Goal: Task Accomplishment & Management: Use online tool/utility

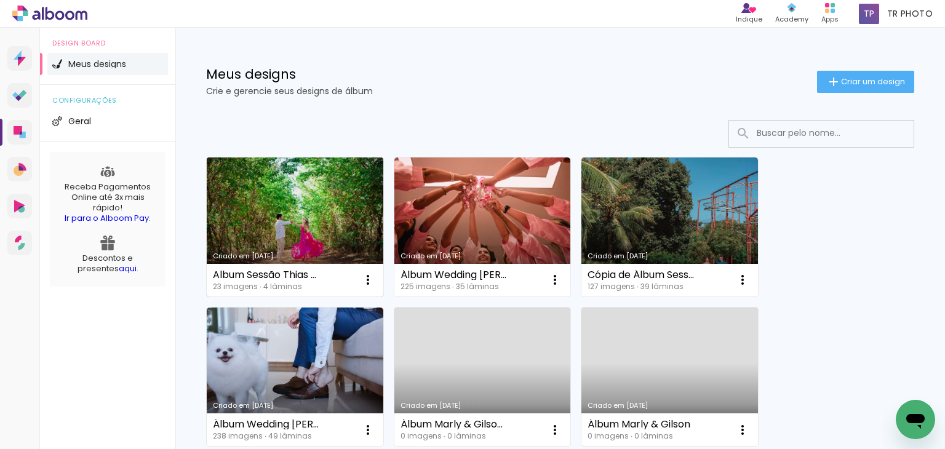
click at [284, 227] on link "Criado em [DATE]" at bounding box center [295, 226] width 177 height 139
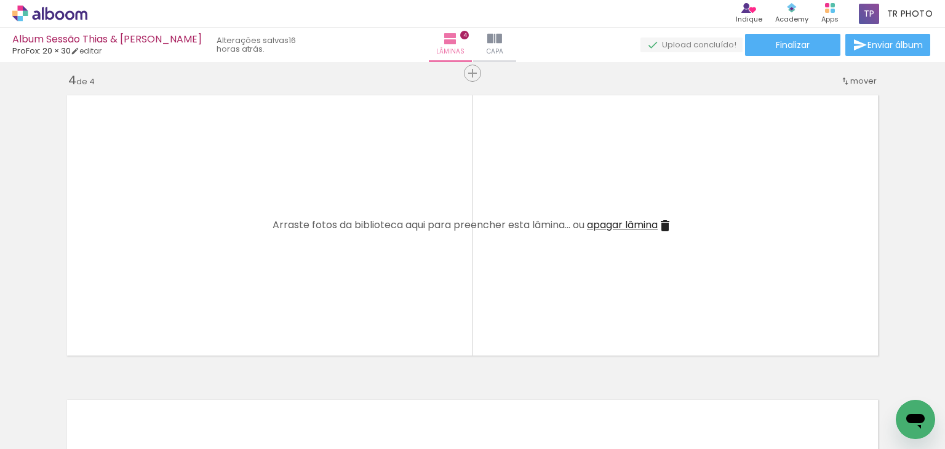
scroll to position [0, 483]
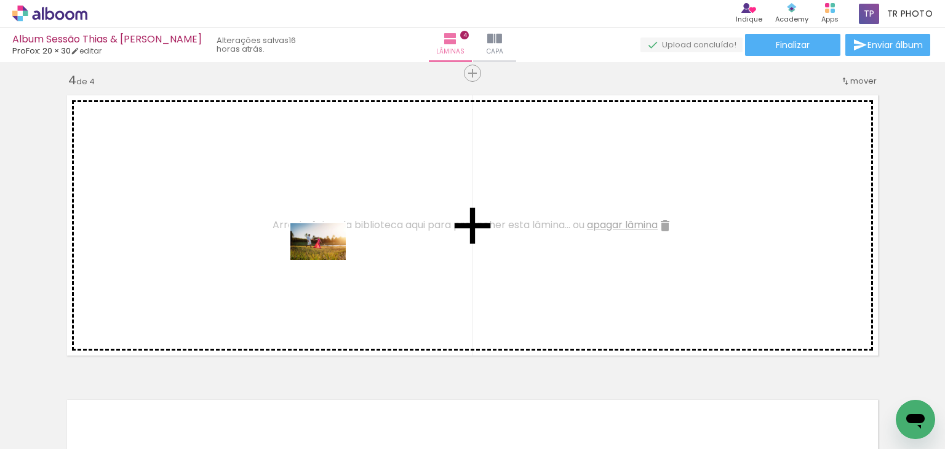
drag, startPoint x: 610, startPoint y: 410, endPoint x: 327, endPoint y: 260, distance: 320.2
click at [327, 260] on quentale-workspace at bounding box center [472, 224] width 945 height 449
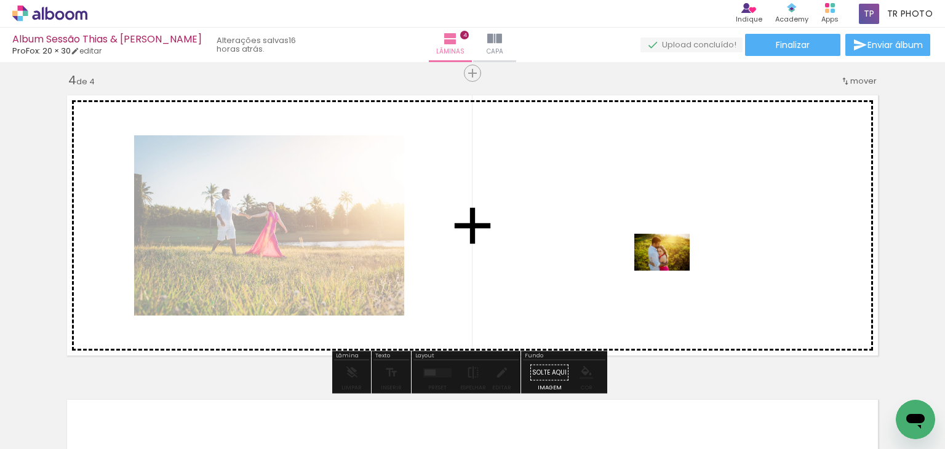
drag, startPoint x: 689, startPoint y: 418, endPoint x: 672, endPoint y: 269, distance: 149.2
click at [672, 269] on quentale-workspace at bounding box center [472, 224] width 945 height 449
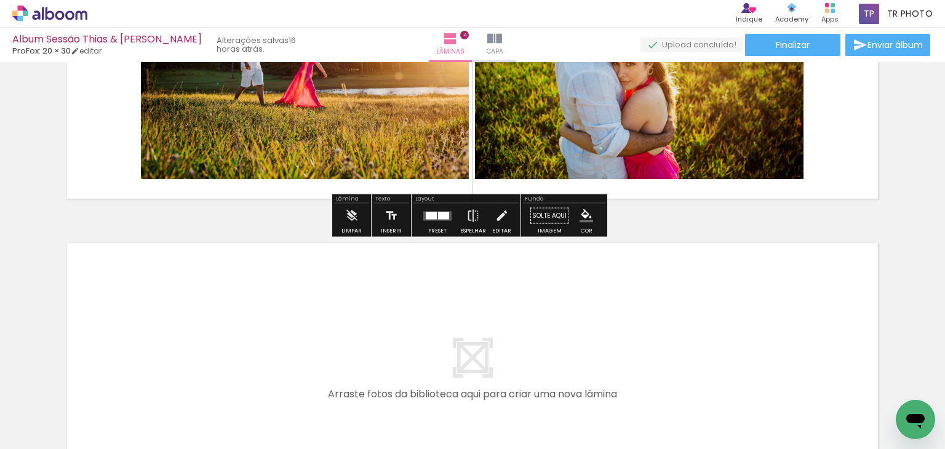
scroll to position [1107, 0]
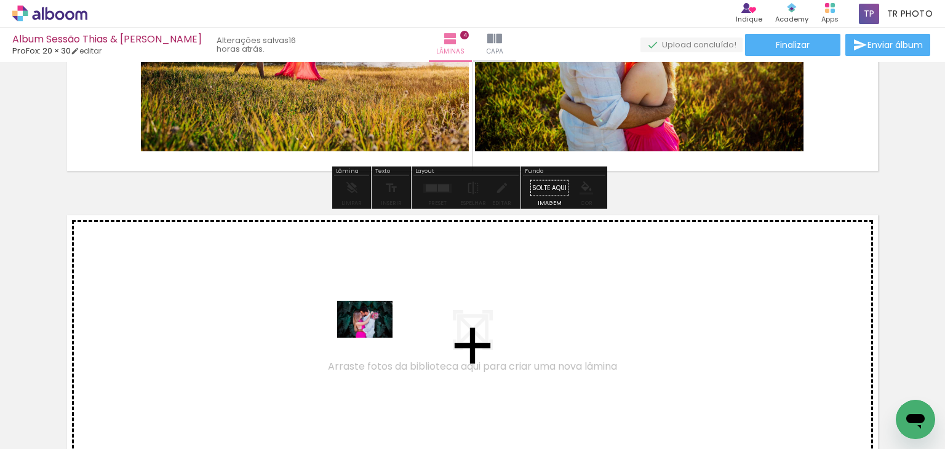
drag, startPoint x: 408, startPoint y: 409, endPoint x: 374, endPoint y: 338, distance: 79.2
click at [374, 338] on quentale-workspace at bounding box center [472, 224] width 945 height 449
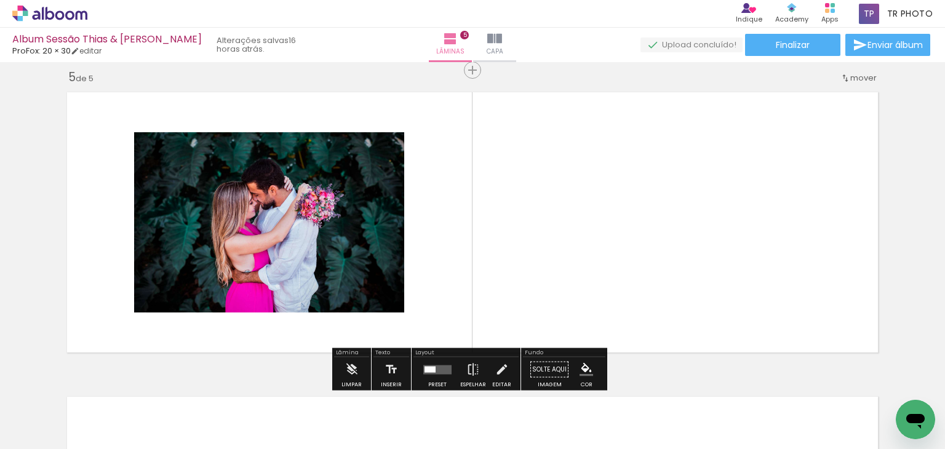
scroll to position [1235, 0]
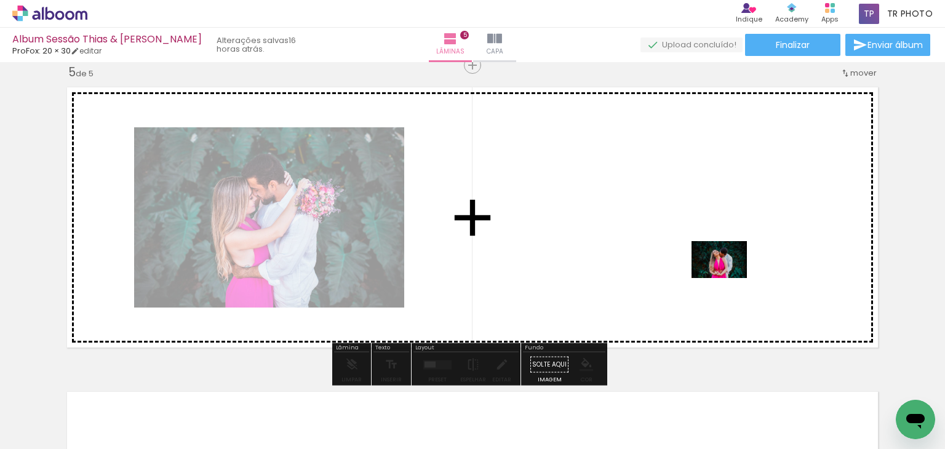
drag, startPoint x: 820, startPoint y: 412, endPoint x: 707, endPoint y: 255, distance: 193.0
click at [707, 255] on quentale-workspace at bounding box center [472, 224] width 945 height 449
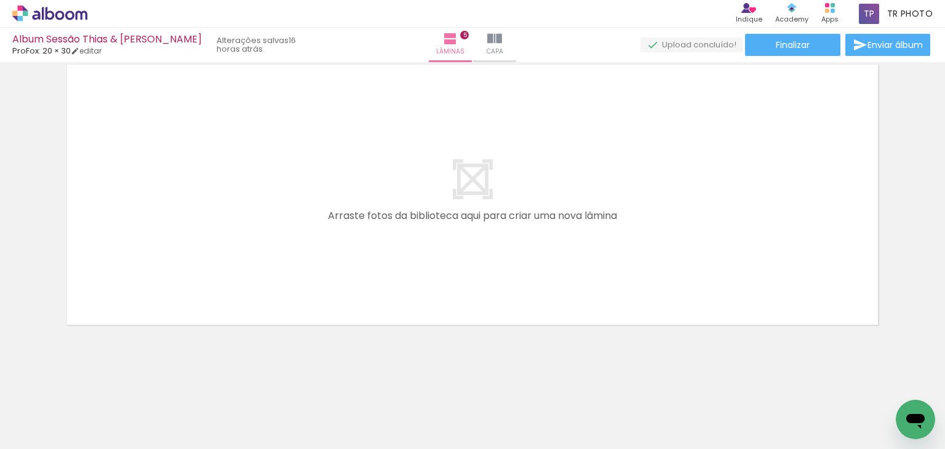
scroll to position [1565, 0]
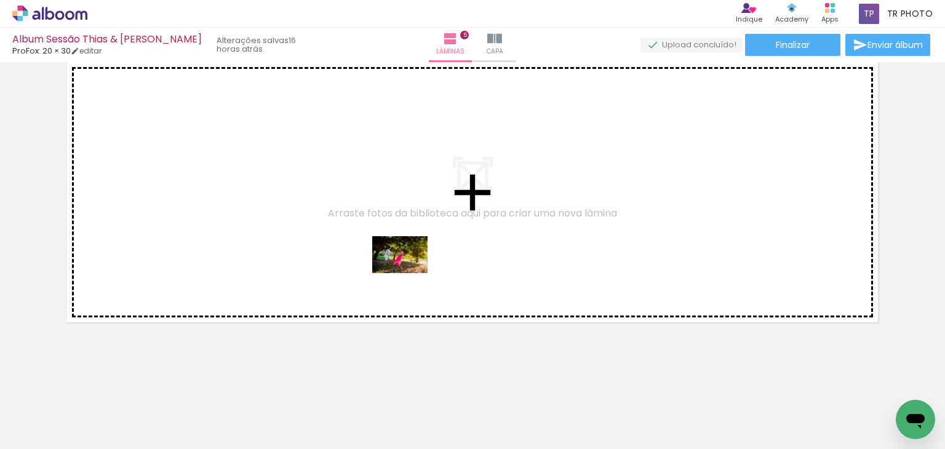
drag, startPoint x: 473, startPoint y: 419, endPoint x: 443, endPoint y: 285, distance: 136.8
click at [412, 254] on quentale-workspace at bounding box center [472, 224] width 945 height 449
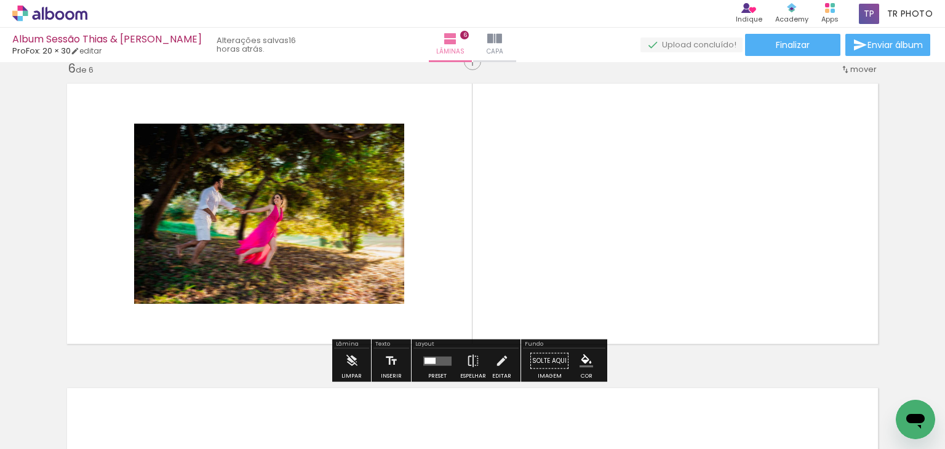
scroll to position [1540, 0]
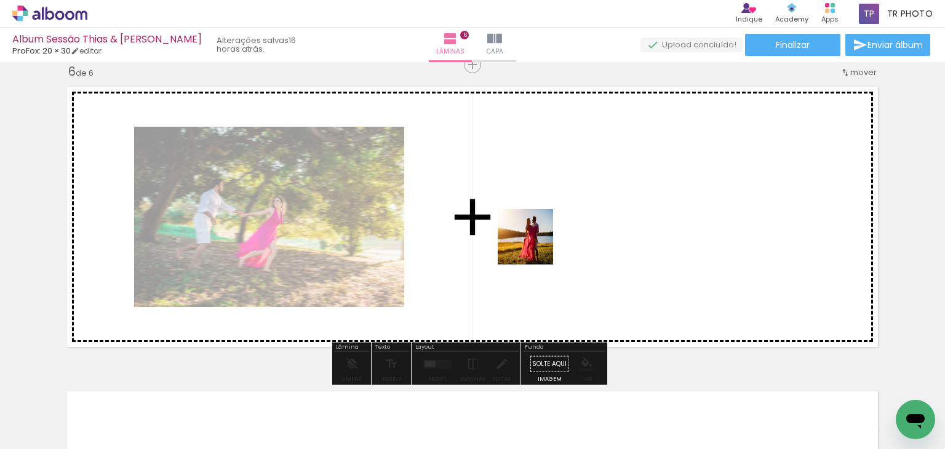
drag, startPoint x: 537, startPoint y: 418, endPoint x: 536, endPoint y: 246, distance: 171.6
click at [536, 246] on quentale-workspace at bounding box center [472, 224] width 945 height 449
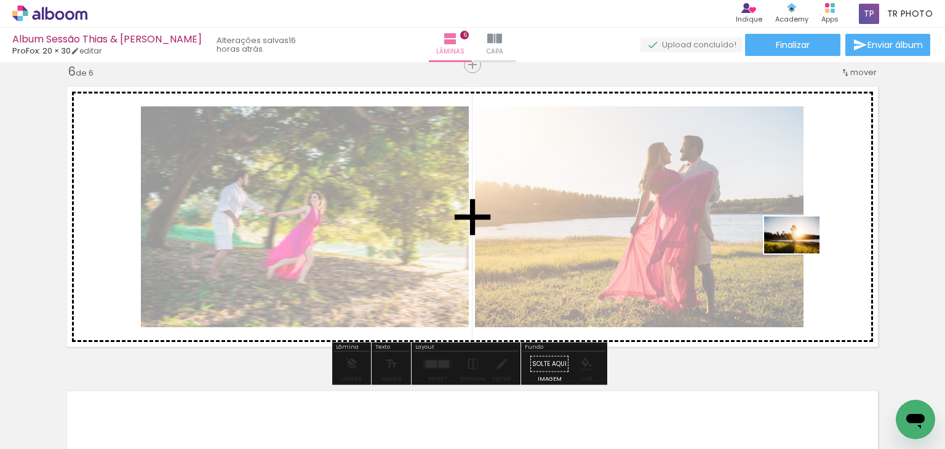
drag, startPoint x: 743, startPoint y: 413, endPoint x: 801, endPoint y: 253, distance: 170.0
click at [801, 253] on quentale-workspace at bounding box center [472, 224] width 945 height 449
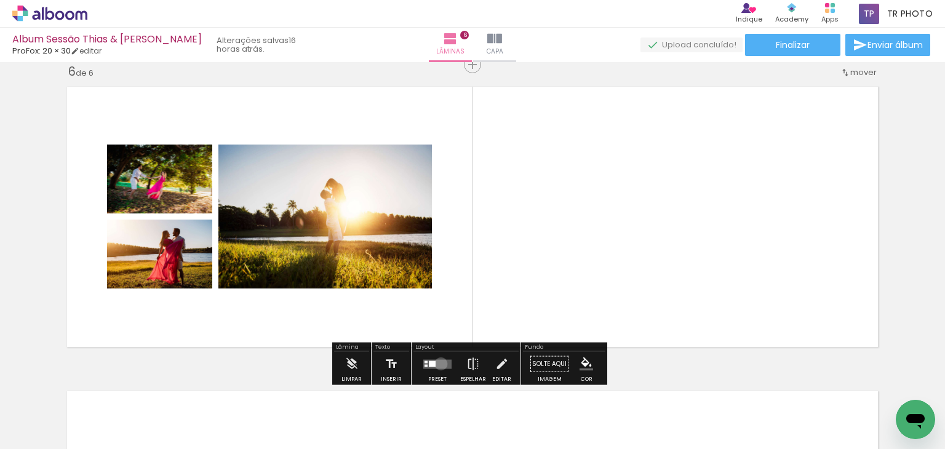
click at [438, 363] on quentale-layouter at bounding box center [437, 363] width 28 height 9
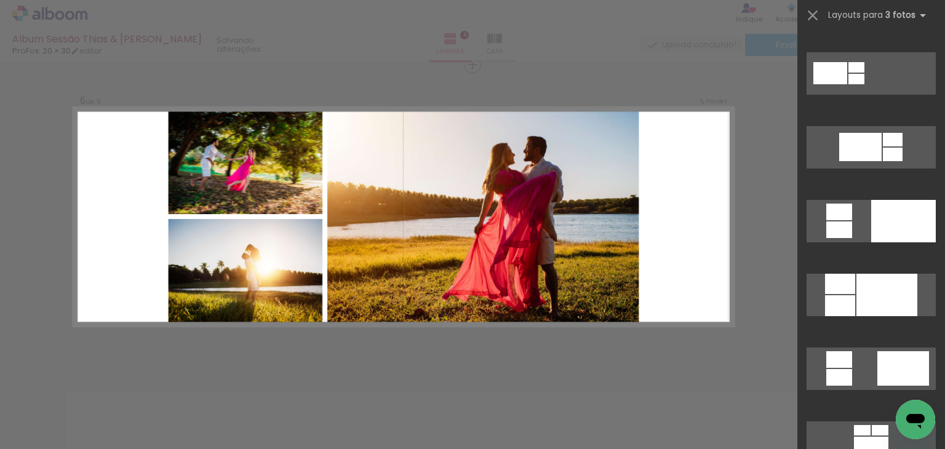
scroll to position [615, 0]
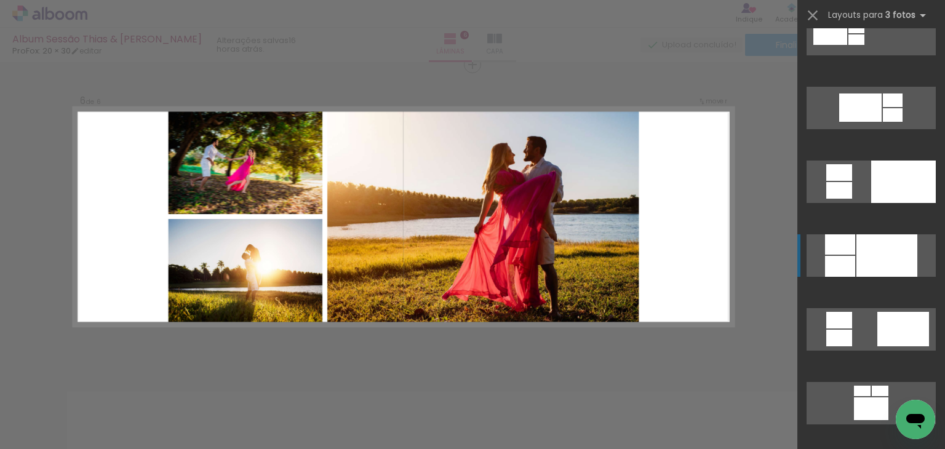
click at [889, 265] on div at bounding box center [886, 255] width 61 height 42
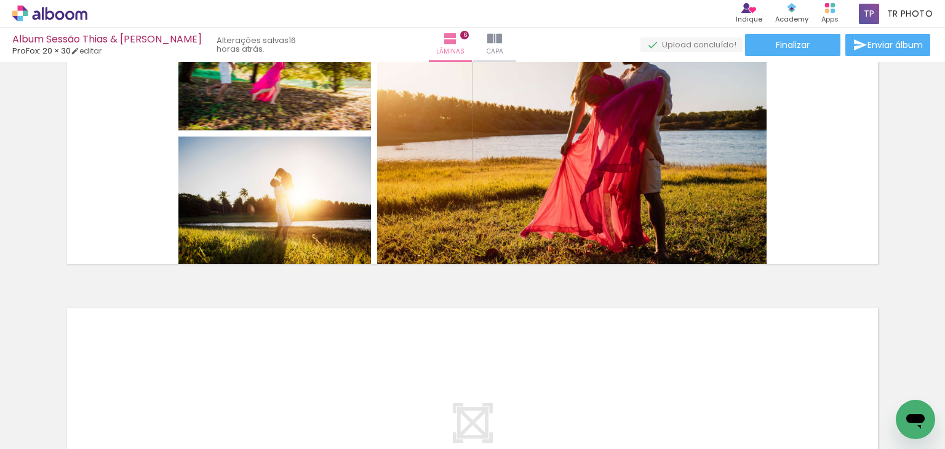
scroll to position [0, 744]
drag, startPoint x: 748, startPoint y: 444, endPoint x: 8, endPoint y: 33, distance: 846.6
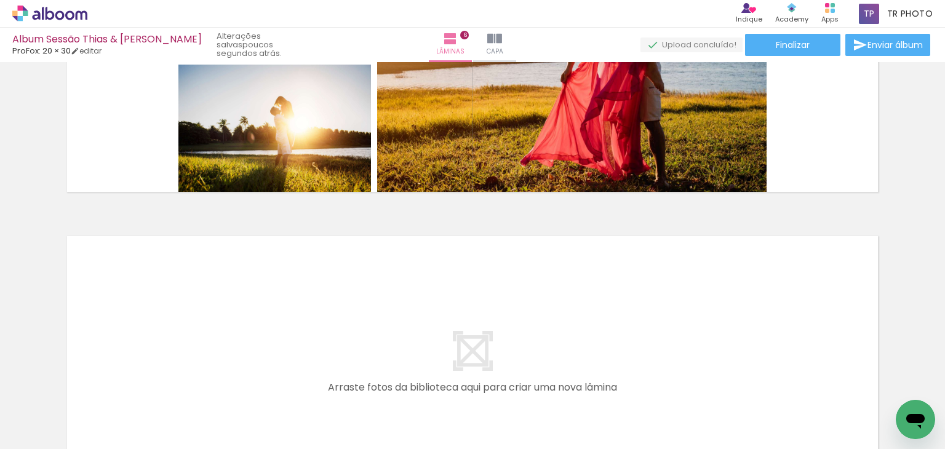
scroll to position [1746, 0]
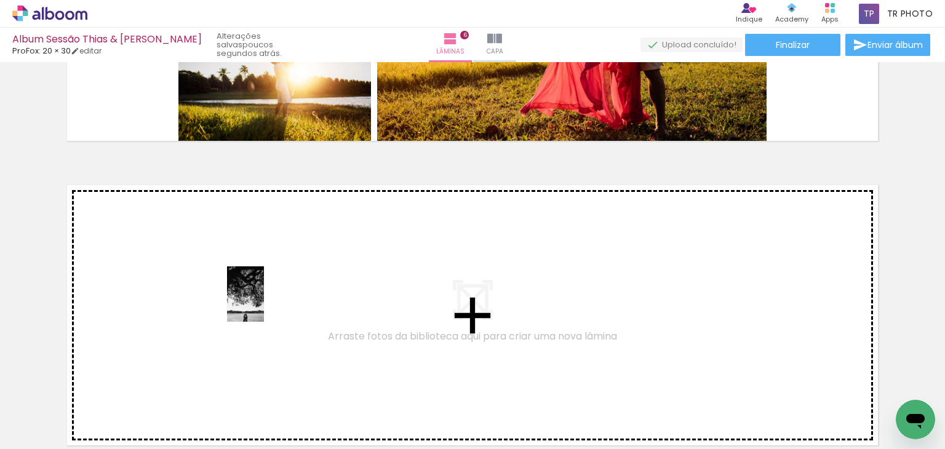
drag, startPoint x: 272, startPoint y: 394, endPoint x: 264, endPoint y: 303, distance: 91.4
click at [264, 303] on quentale-workspace at bounding box center [472, 224] width 945 height 449
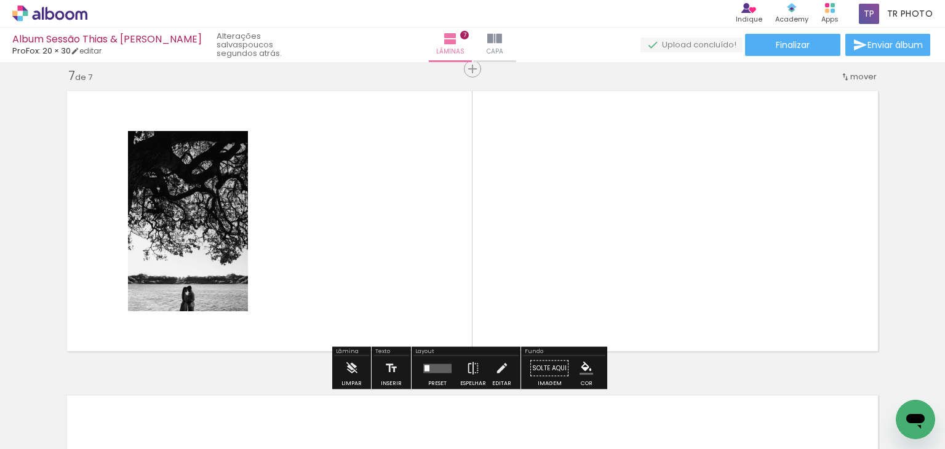
scroll to position [1844, 0]
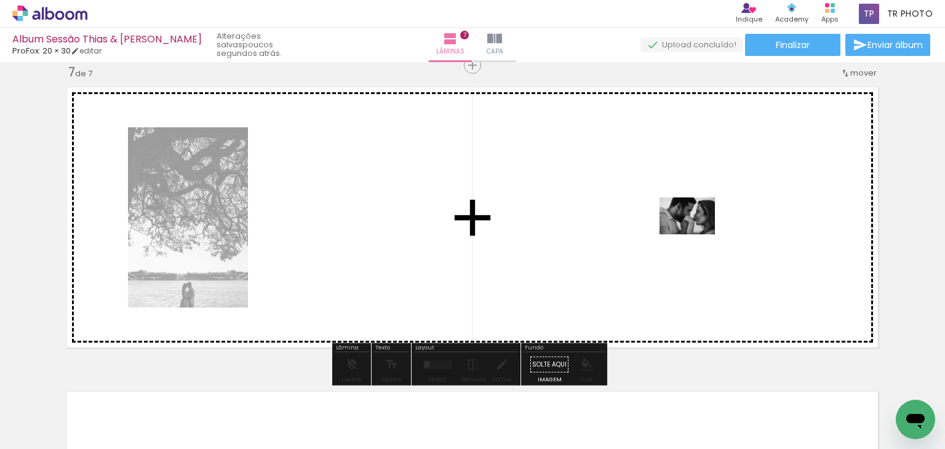
drag, startPoint x: 894, startPoint y: 407, endPoint x: 696, endPoint y: 229, distance: 265.7
click at [696, 229] on quentale-workspace at bounding box center [472, 224] width 945 height 449
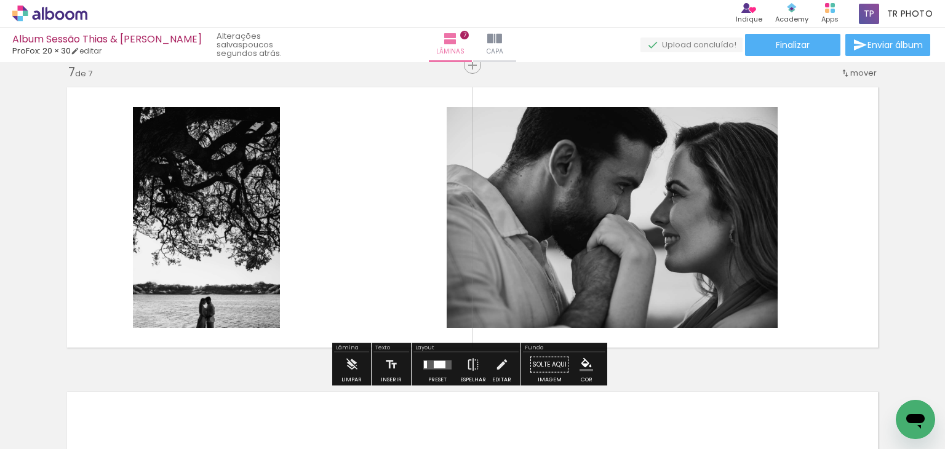
click at [440, 360] on div at bounding box center [440, 363] width 12 height 7
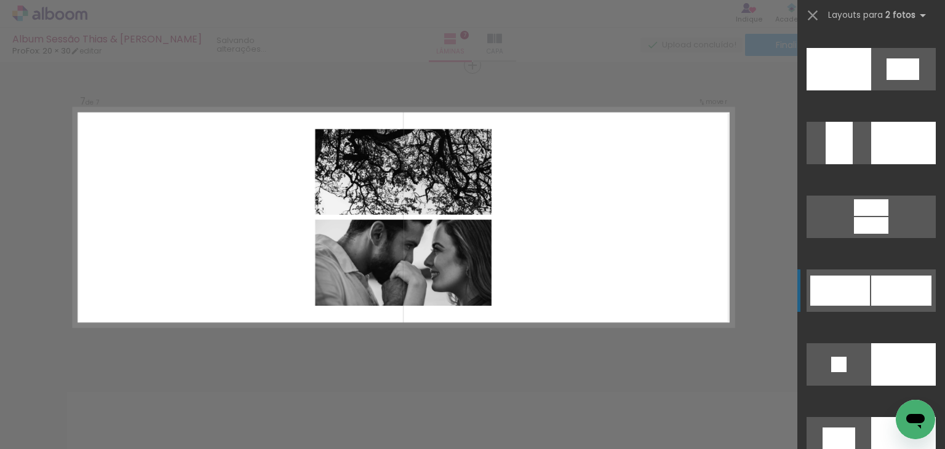
scroll to position [4674, 0]
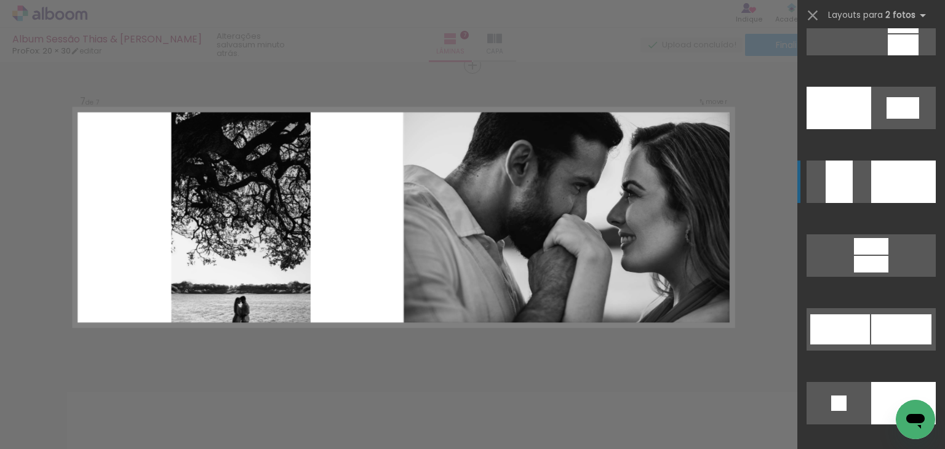
click at [873, 165] on div at bounding box center [903, 182] width 65 height 42
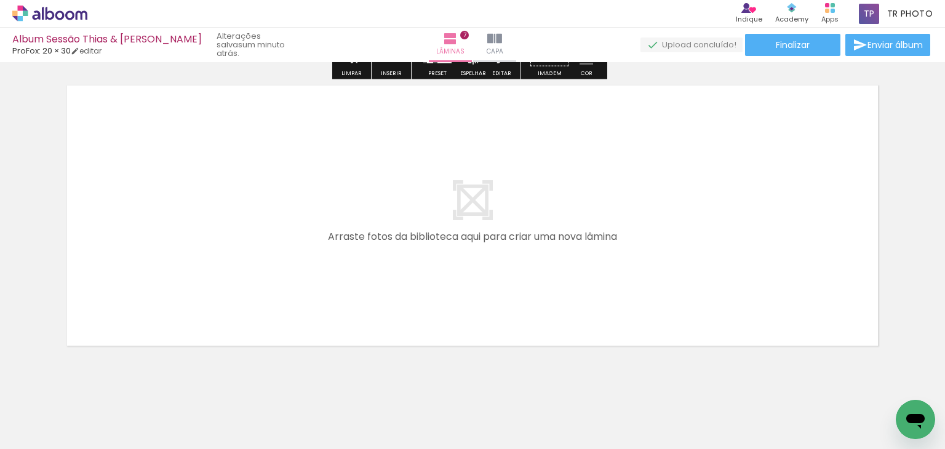
scroll to position [2151, 0]
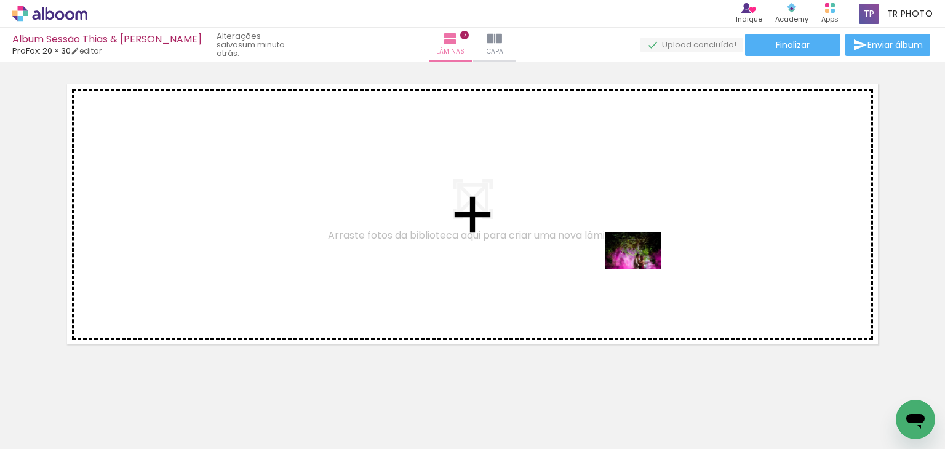
drag, startPoint x: 826, startPoint y: 411, endPoint x: 642, endPoint y: 269, distance: 232.4
click at [642, 269] on quentale-workspace at bounding box center [472, 224] width 945 height 449
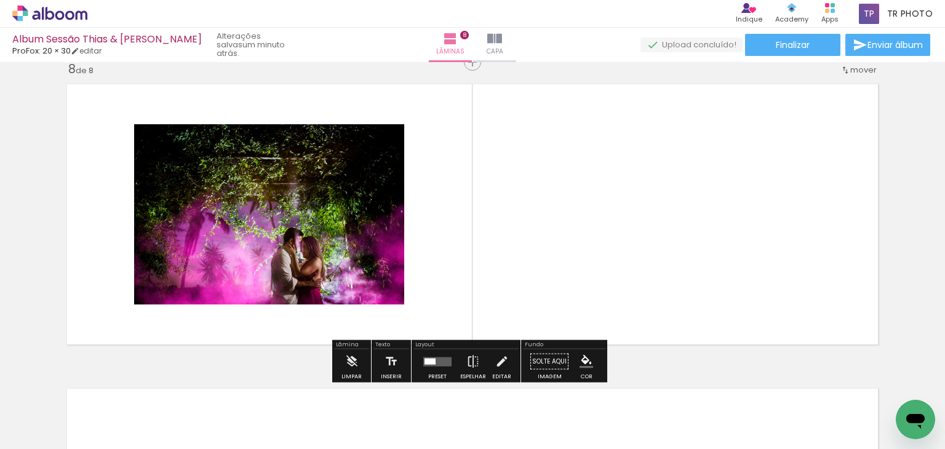
scroll to position [2148, 0]
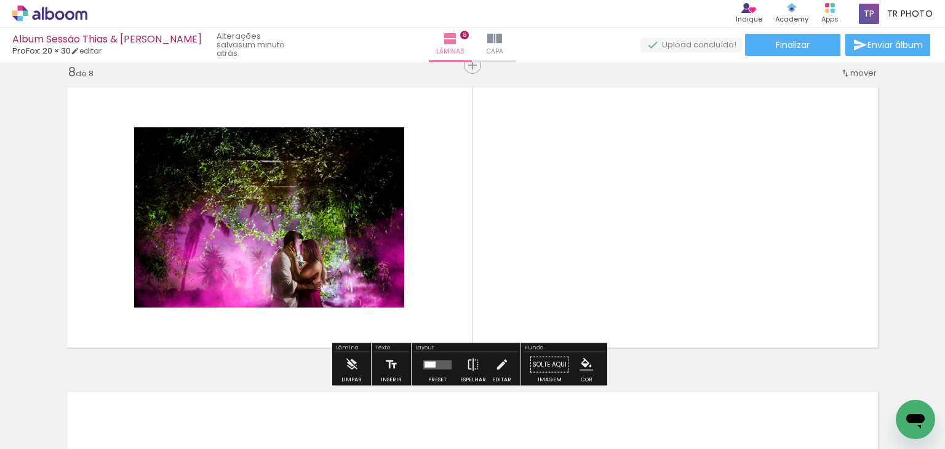
click at [337, 251] on quentale-photo at bounding box center [269, 217] width 270 height 180
click at [436, 369] on div at bounding box center [437, 364] width 33 height 25
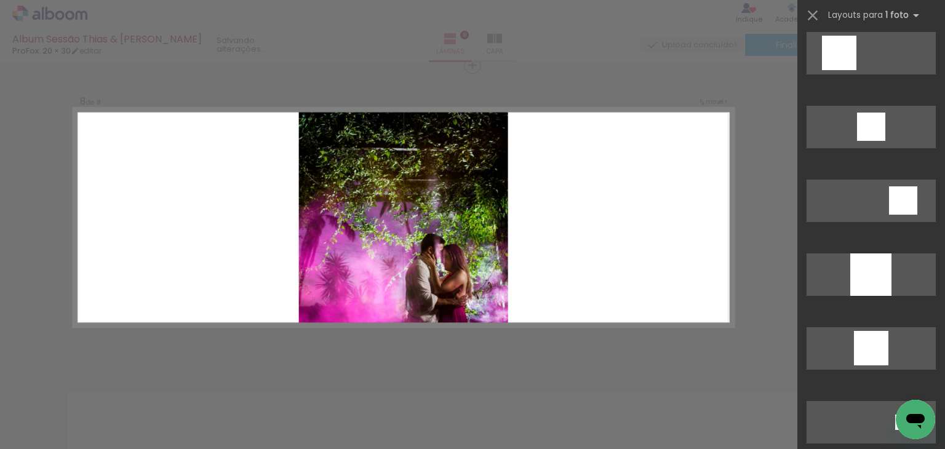
scroll to position [923, 0]
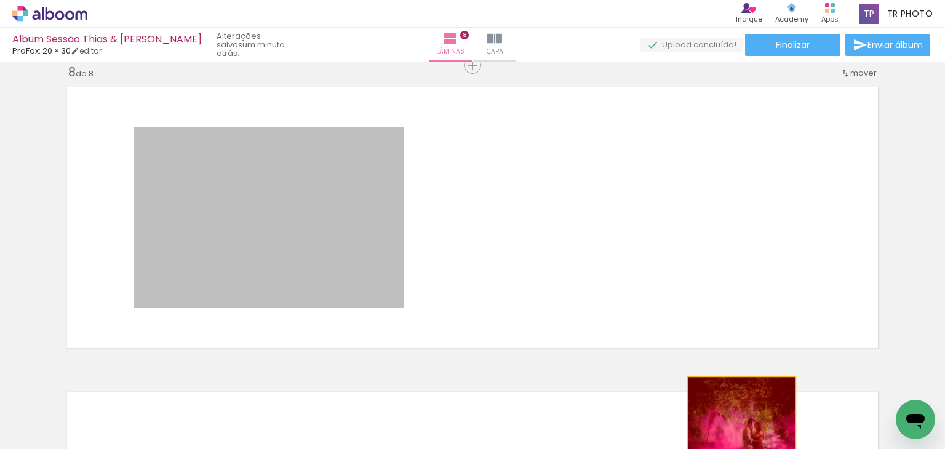
drag, startPoint x: 275, startPoint y: 237, endPoint x: 733, endPoint y: 412, distance: 490.4
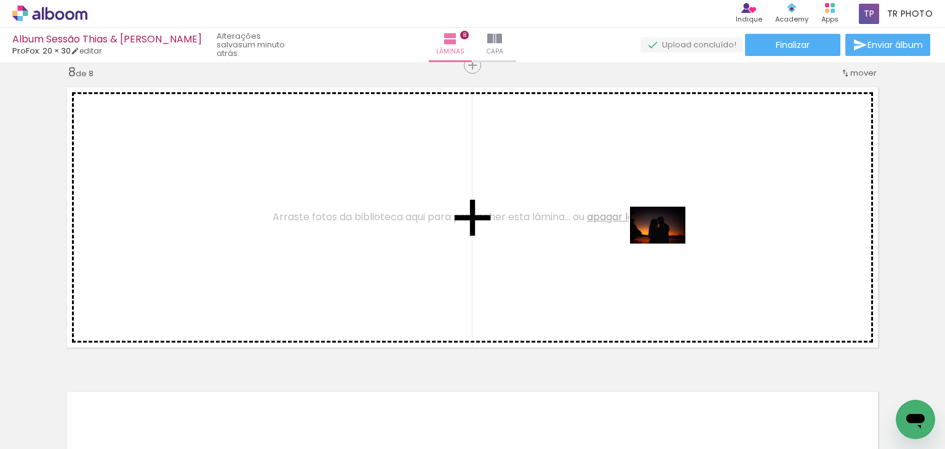
drag, startPoint x: 871, startPoint y: 385, endPoint x: 667, endPoint y: 244, distance: 248.4
click at [667, 244] on quentale-workspace at bounding box center [472, 224] width 945 height 449
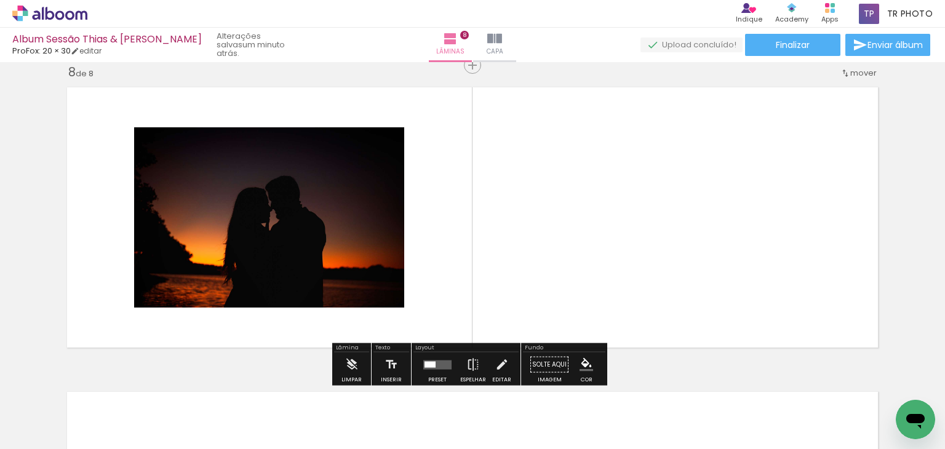
click at [438, 366] on quentale-layouter at bounding box center [437, 364] width 28 height 9
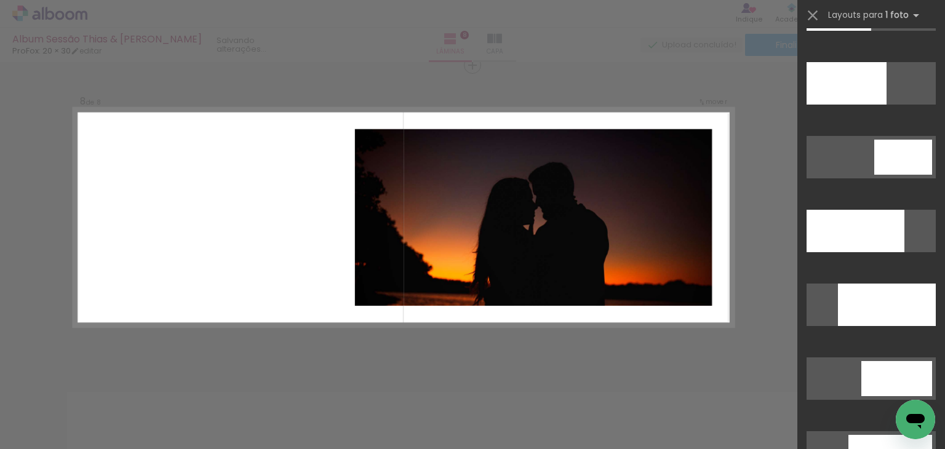
scroll to position [3321, 0]
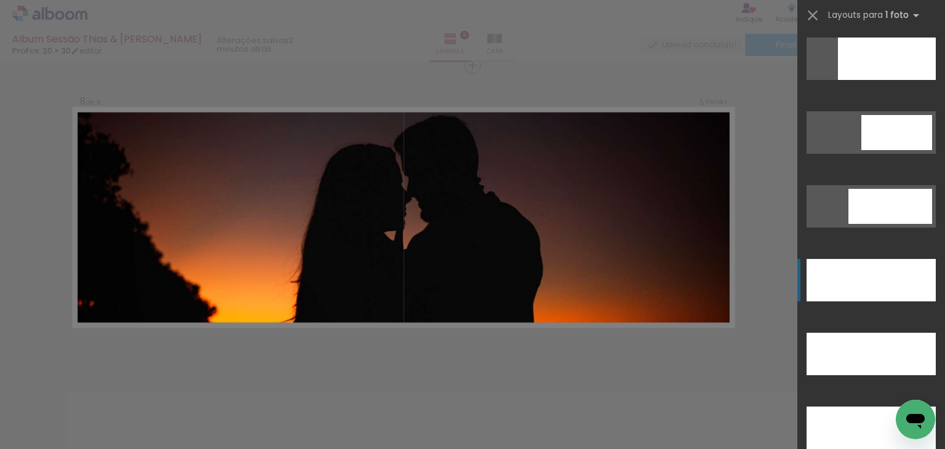
click at [863, 289] on div at bounding box center [870, 280] width 129 height 42
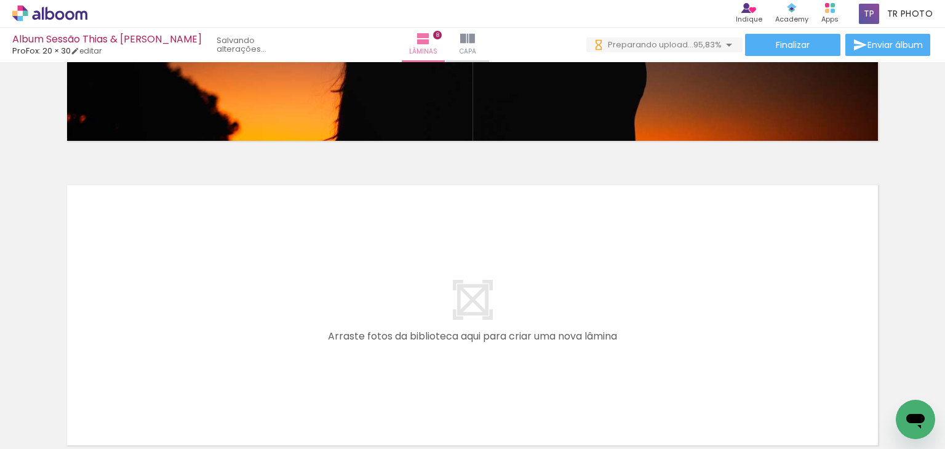
scroll to position [0, 812]
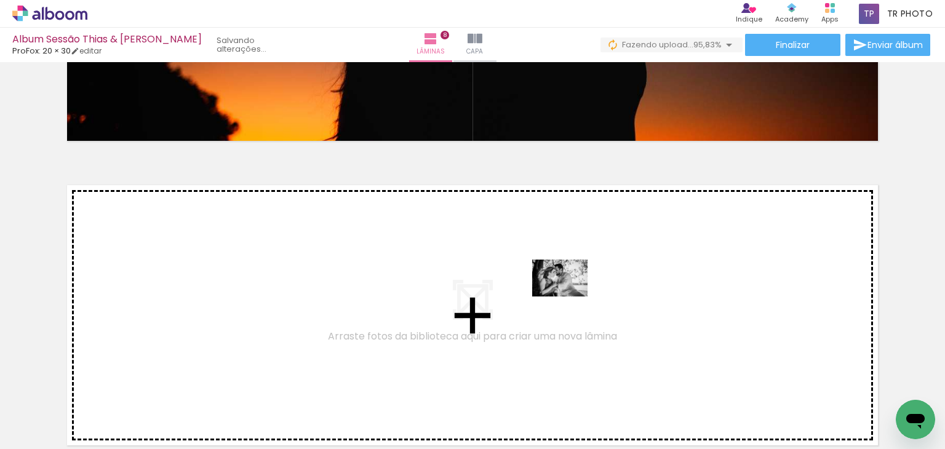
drag, startPoint x: 890, startPoint y: 409, endPoint x: 569, endPoint y: 296, distance: 340.2
click at [569, 296] on quentale-workspace at bounding box center [472, 224] width 945 height 449
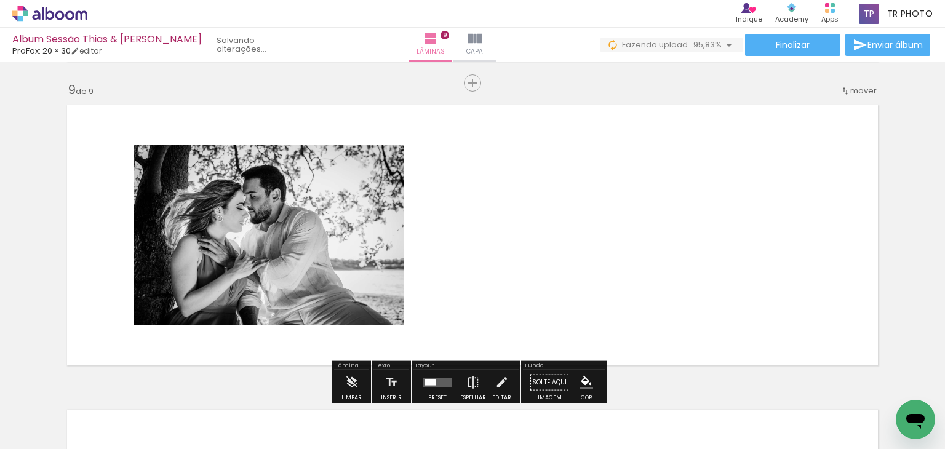
scroll to position [2453, 0]
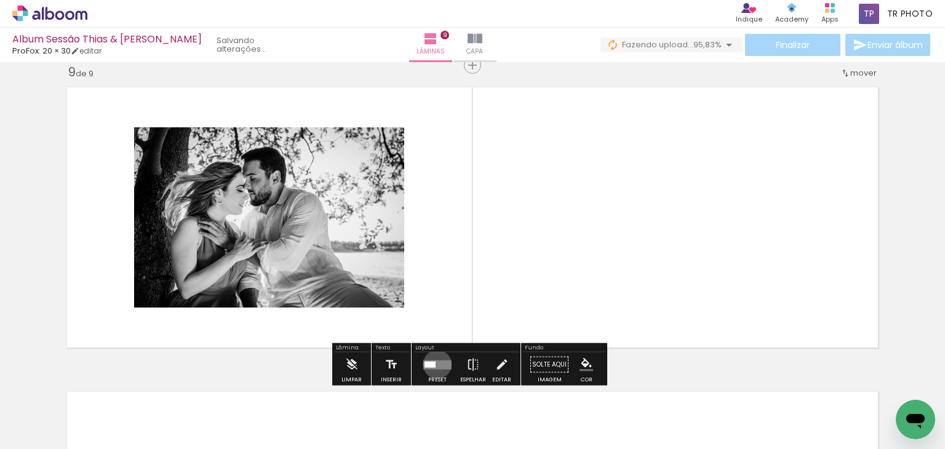
click at [434, 363] on quentale-layouter at bounding box center [437, 364] width 28 height 9
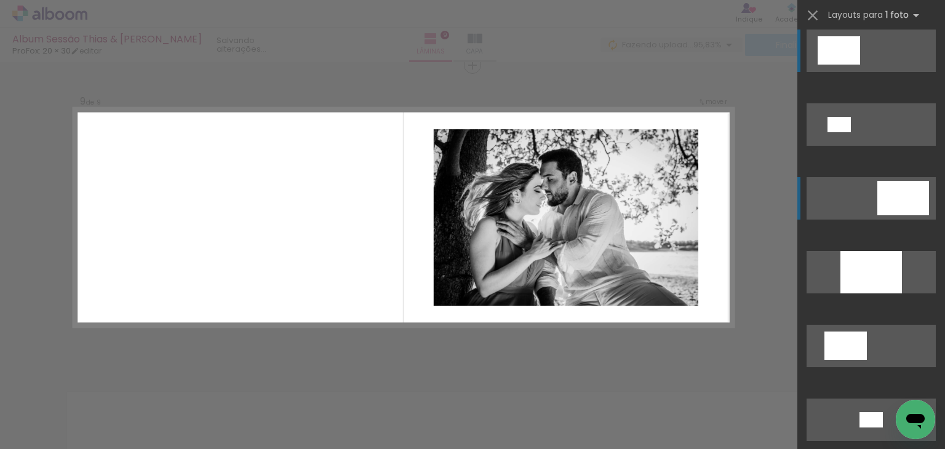
scroll to position [0, 0]
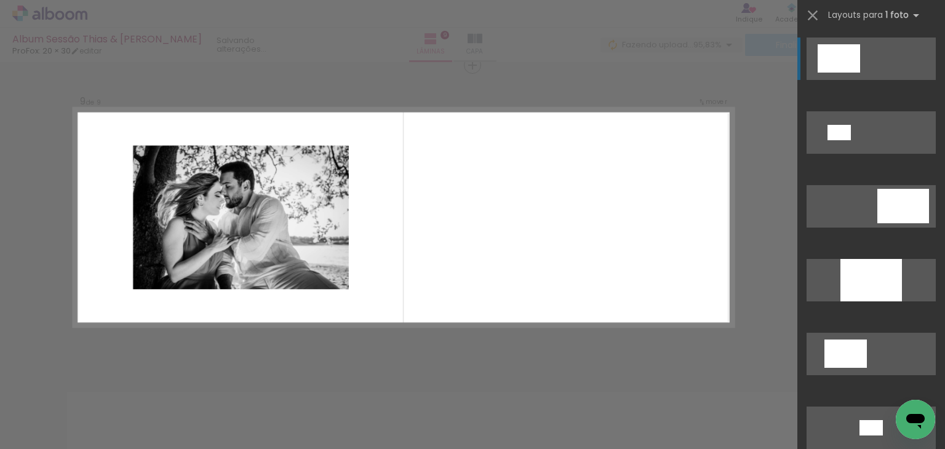
click at [845, 48] on div at bounding box center [838, 58] width 42 height 28
click at [833, 65] on div at bounding box center [838, 58] width 42 height 28
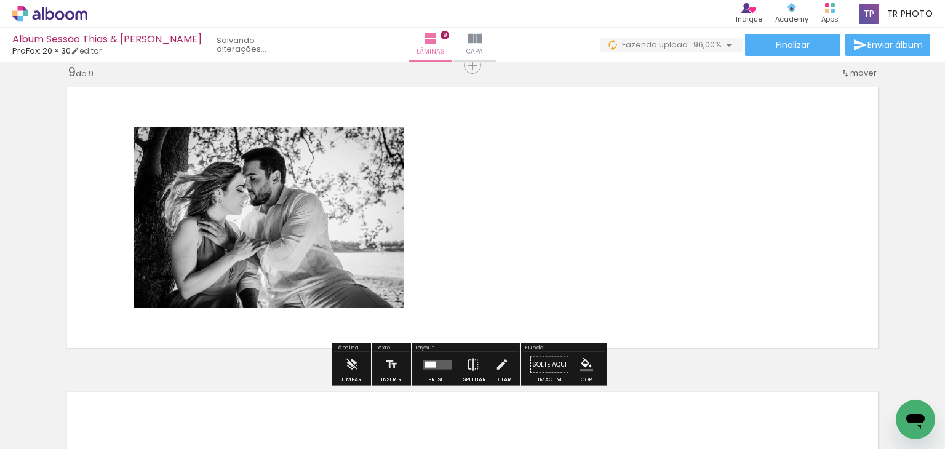
scroll to position [0, 881]
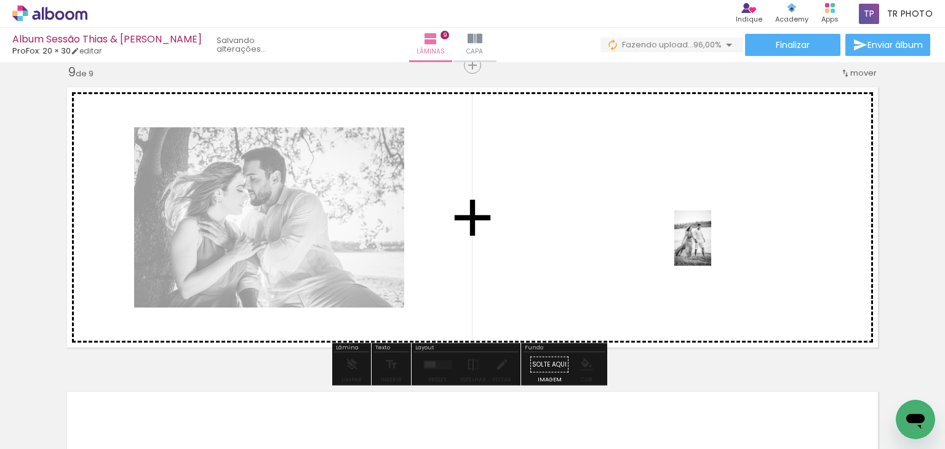
drag, startPoint x: 893, startPoint y: 392, endPoint x: 696, endPoint y: 229, distance: 255.6
click at [696, 229] on quentale-workspace at bounding box center [472, 224] width 945 height 449
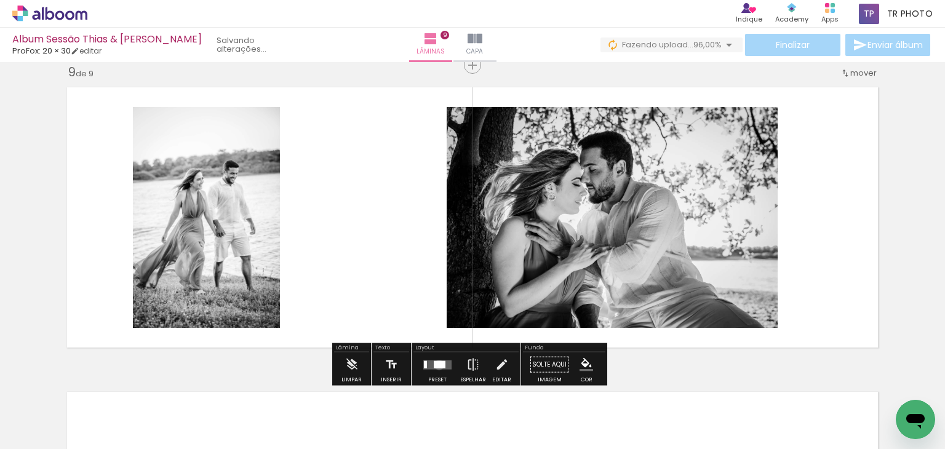
click at [436, 364] on div at bounding box center [440, 363] width 12 height 7
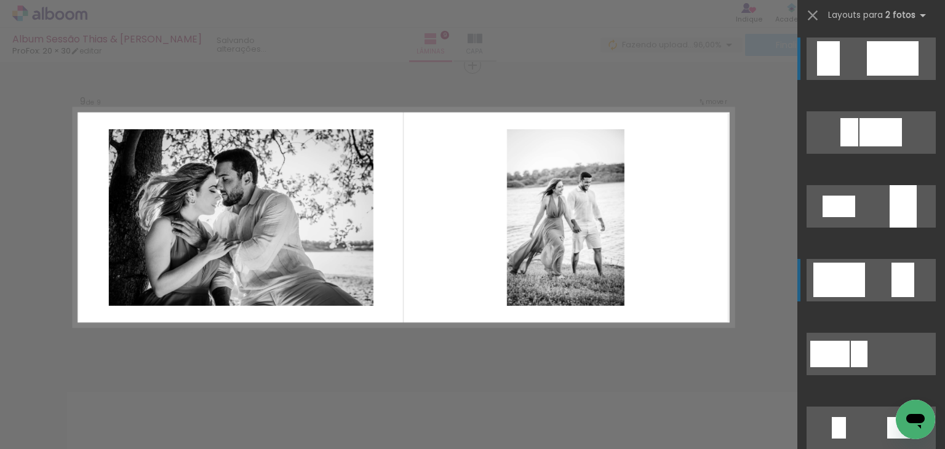
click at [841, 279] on div at bounding box center [839, 280] width 52 height 34
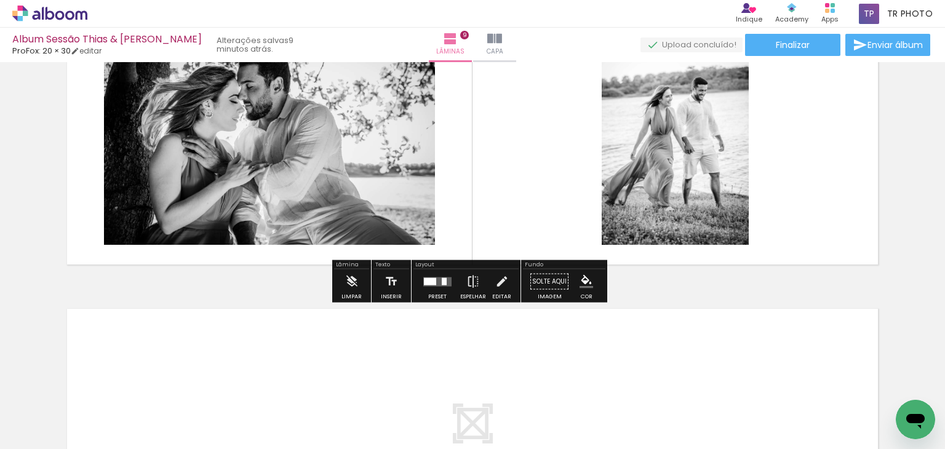
scroll to position [2536, 0]
click at [428, 281] on div at bounding box center [430, 280] width 12 height 7
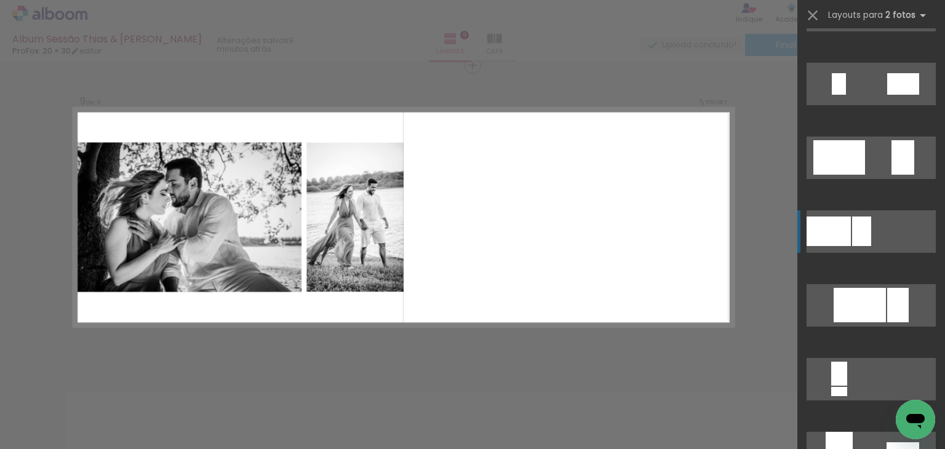
scroll to position [344, 0]
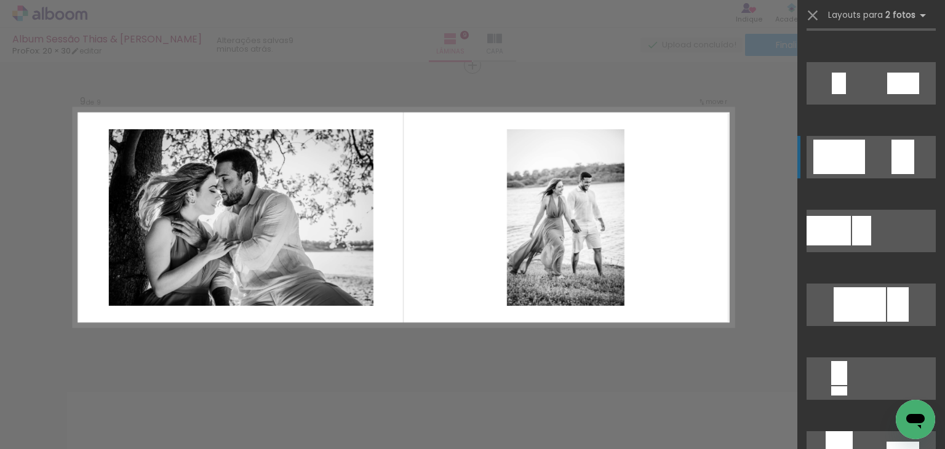
click at [859, 148] on div at bounding box center [839, 157] width 52 height 34
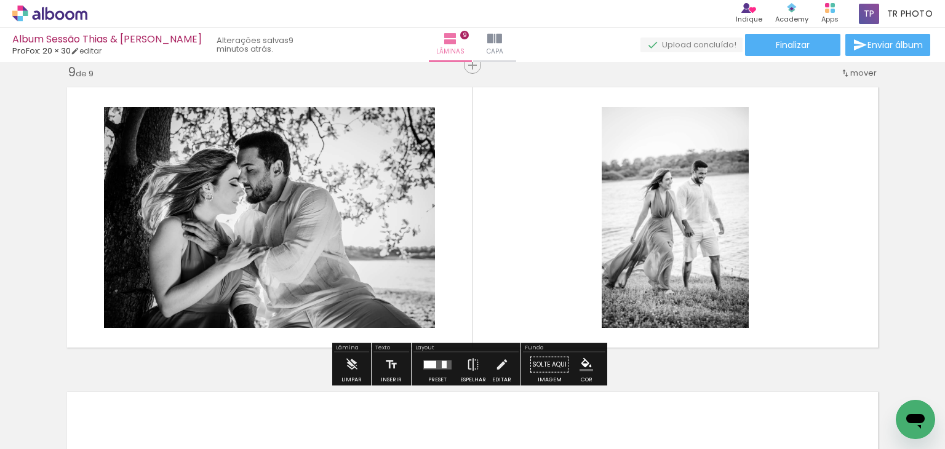
click at [825, 231] on quentale-layouter at bounding box center [472, 218] width 824 height 274
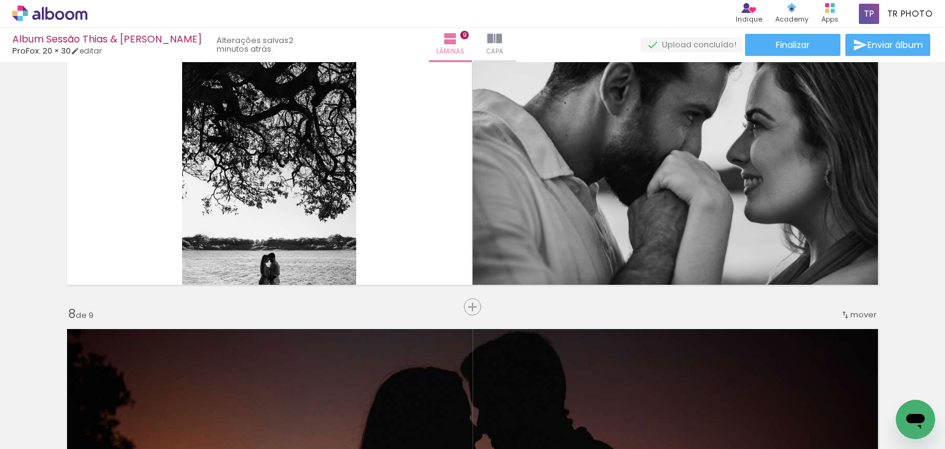
scroll to position [2091, 0]
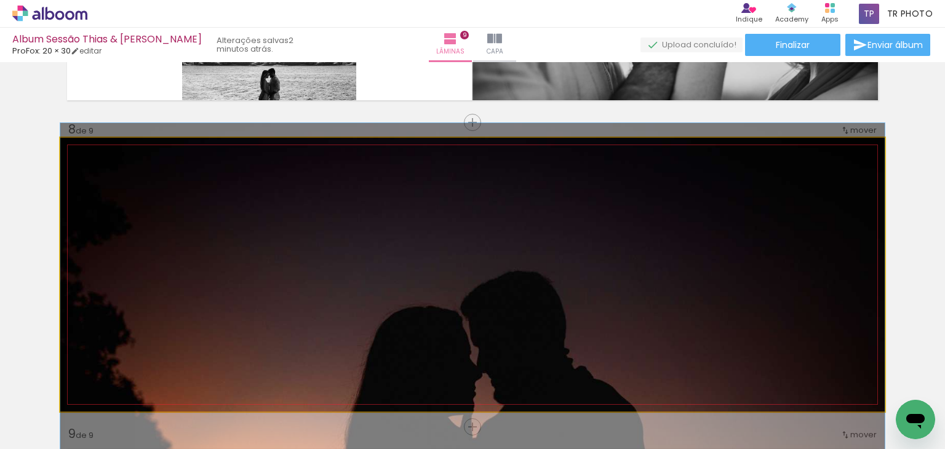
drag, startPoint x: 677, startPoint y: 239, endPoint x: 662, endPoint y: 363, distance: 124.5
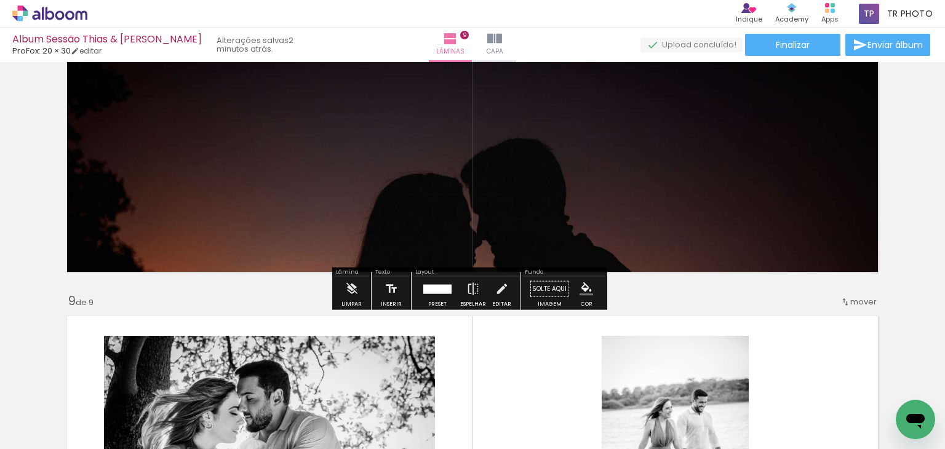
scroll to position [2214, 0]
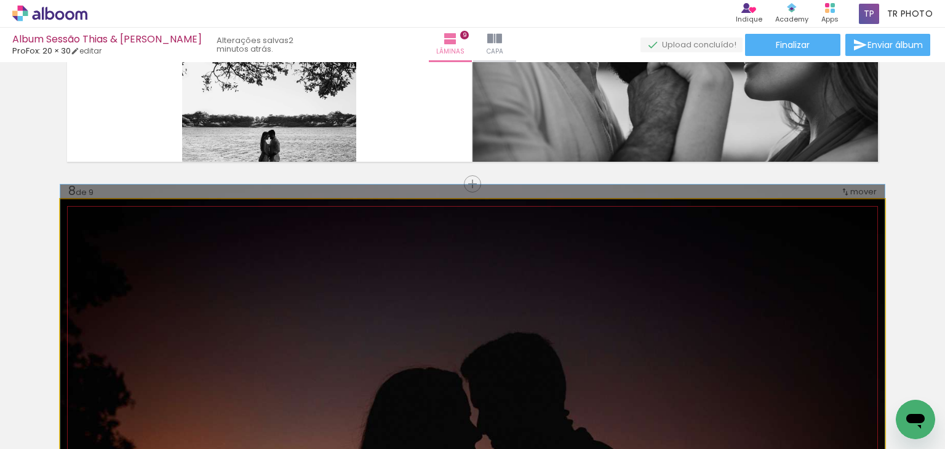
click at [755, 284] on quentale-photo at bounding box center [472, 336] width 824 height 274
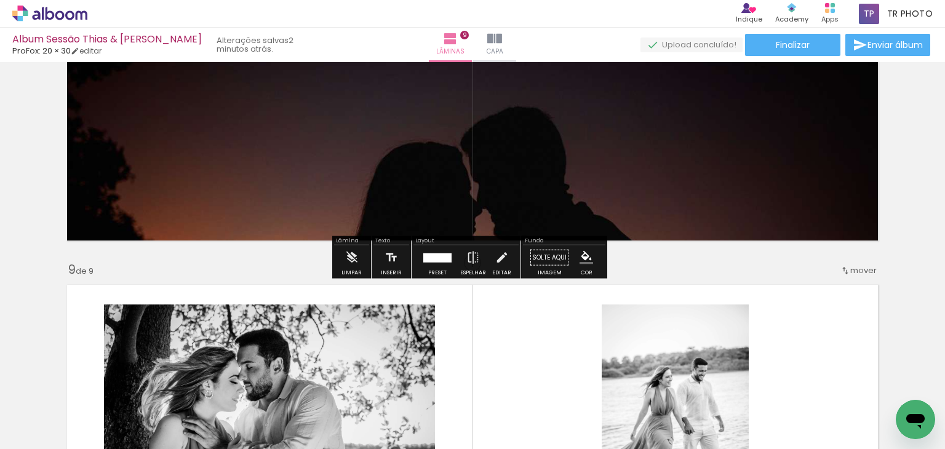
scroll to position [2091, 0]
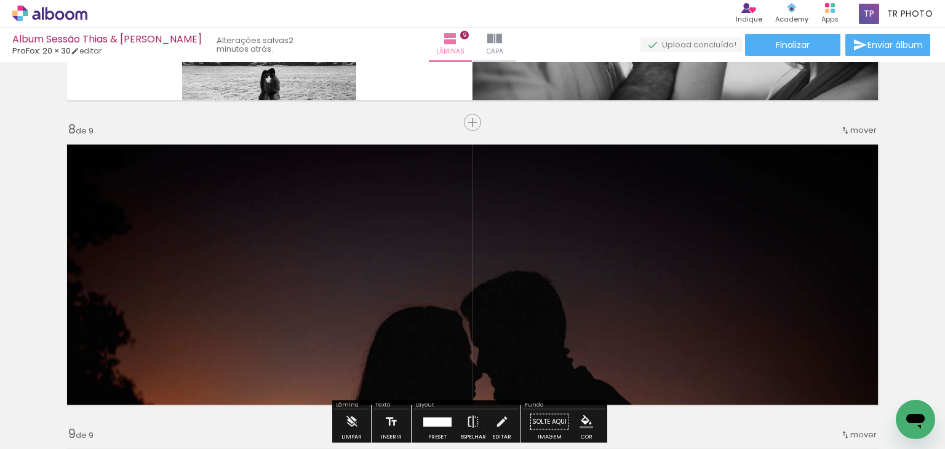
click at [744, 242] on quentale-photo at bounding box center [472, 275] width 824 height 274
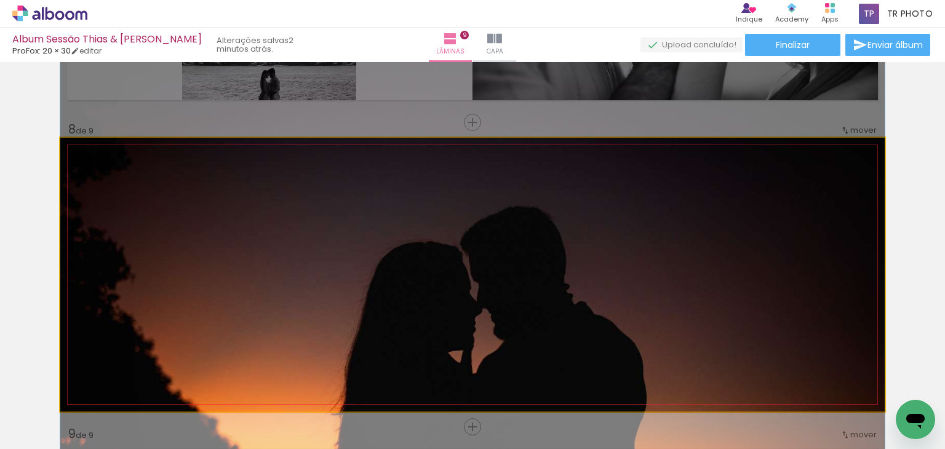
drag, startPoint x: 731, startPoint y: 276, endPoint x: 745, endPoint y: 212, distance: 66.1
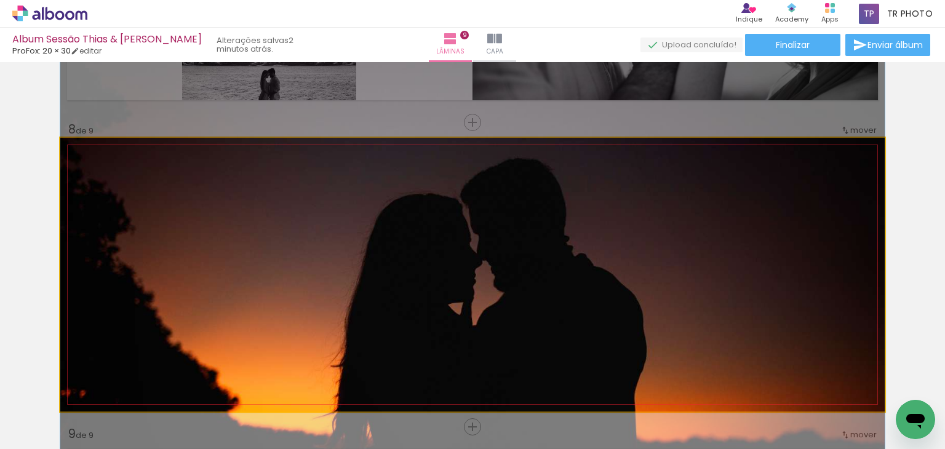
drag, startPoint x: 731, startPoint y: 269, endPoint x: 736, endPoint y: 223, distance: 46.4
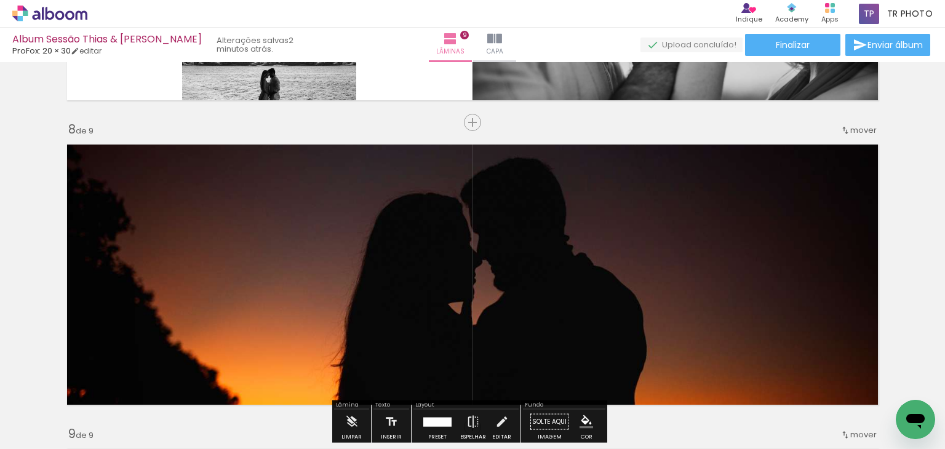
click at [787, 208] on quentale-photo at bounding box center [472, 275] width 824 height 274
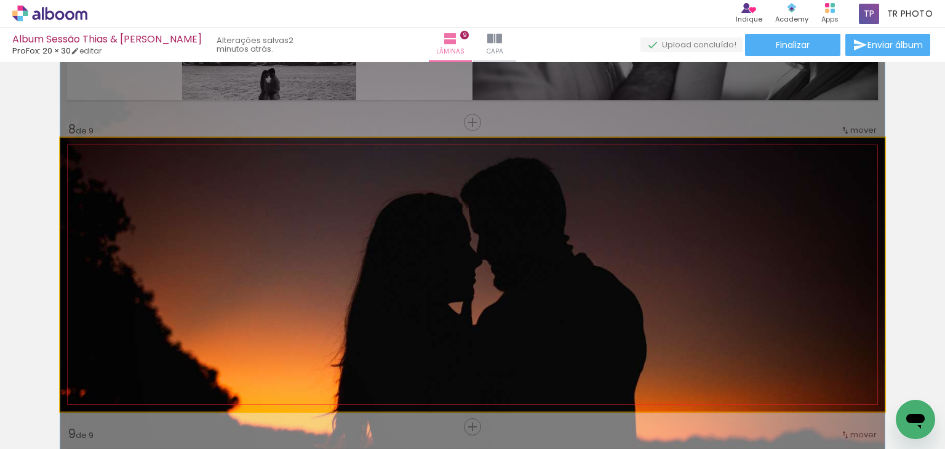
click at [787, 208] on quentale-photo at bounding box center [472, 275] width 824 height 274
drag, startPoint x: 86, startPoint y: 149, endPoint x: 46, endPoint y: 166, distance: 43.5
type paper-slider "100"
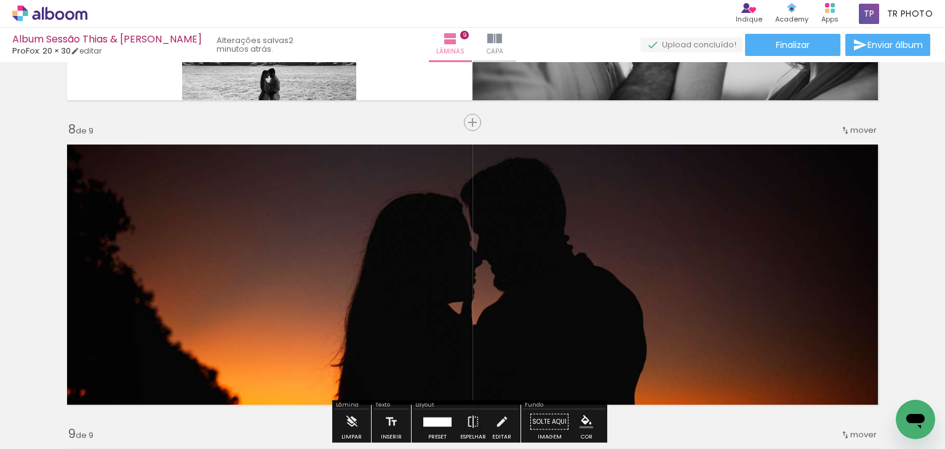
click at [859, 129] on span "mover" at bounding box center [863, 130] width 26 height 12
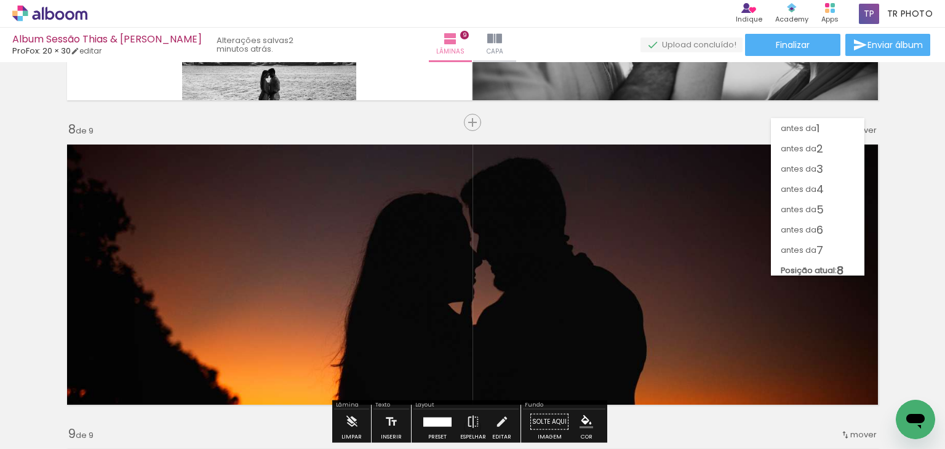
scroll to position [15, 0]
click at [849, 125] on div "antes da 1 antes da 2 antes da 3 antes da 4 antes da 5 antes da 6 antes da 7 Po…" at bounding box center [817, 190] width 93 height 157
click at [849, 125] on paper-item "antes da 2" at bounding box center [817, 134] width 93 height 20
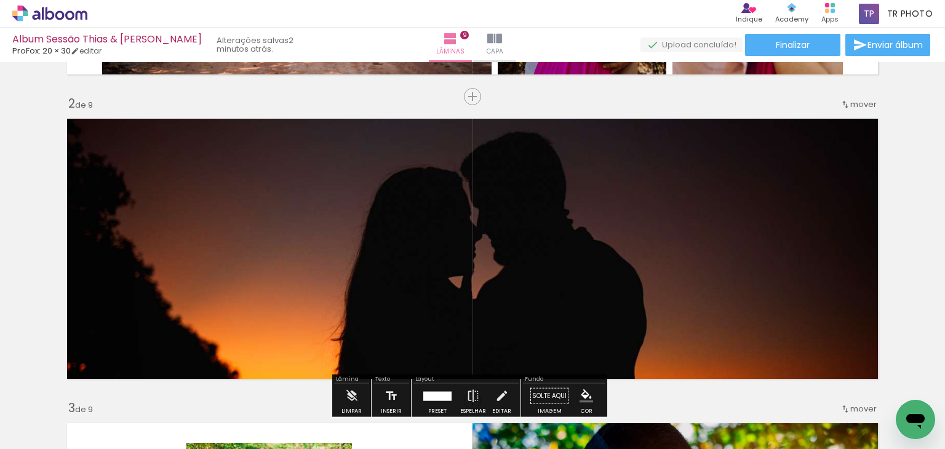
scroll to position [261, 0]
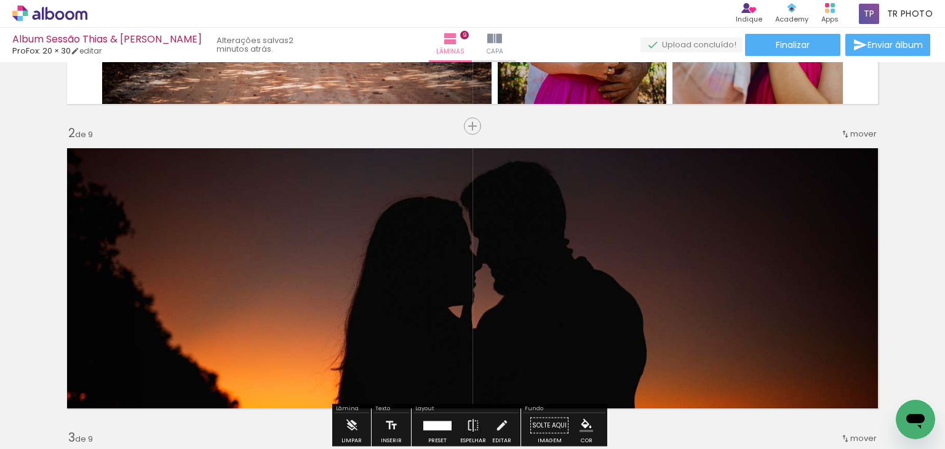
click at [854, 138] on span "mover" at bounding box center [863, 134] width 26 height 12
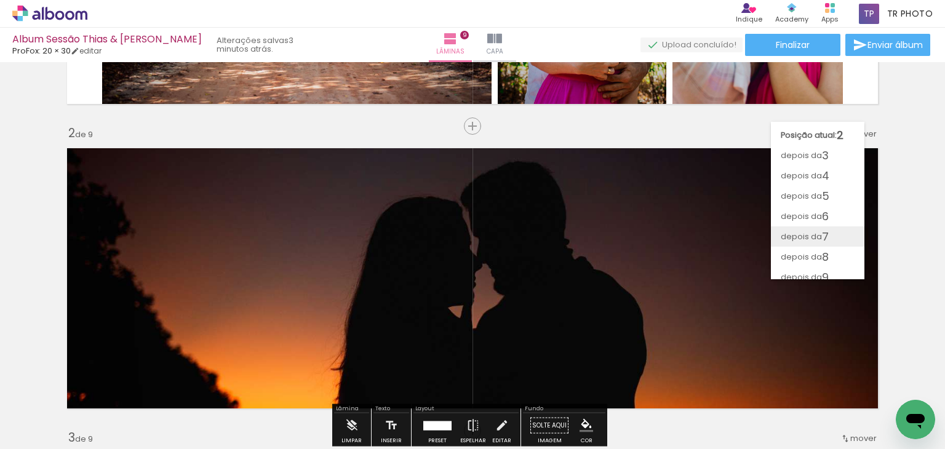
scroll to position [25, 0]
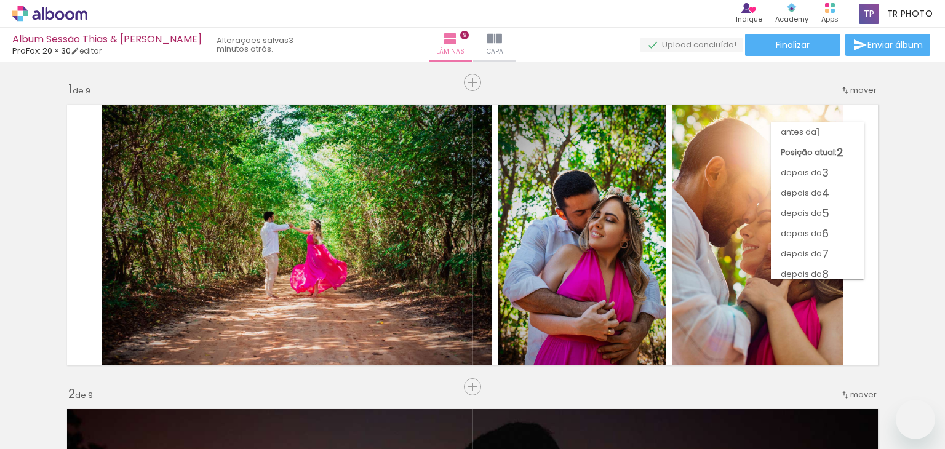
click at [826, 284] on span "9" at bounding box center [825, 294] width 7 height 20
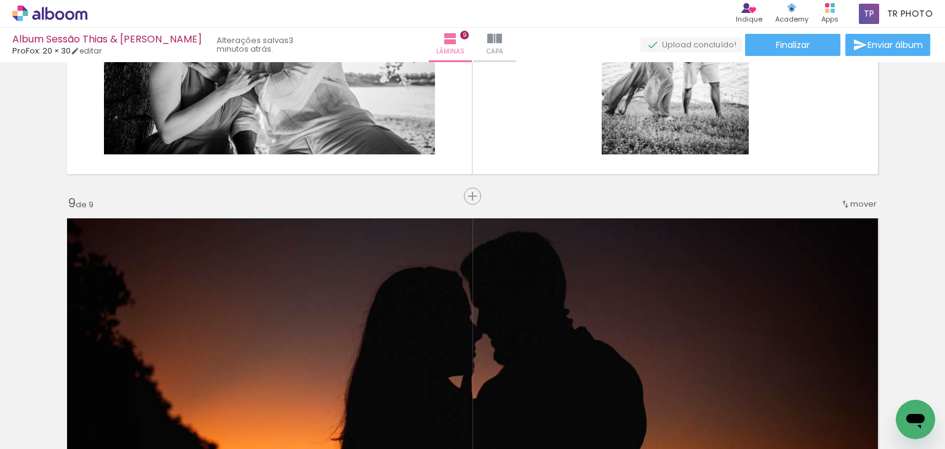
scroll to position [2268, 0]
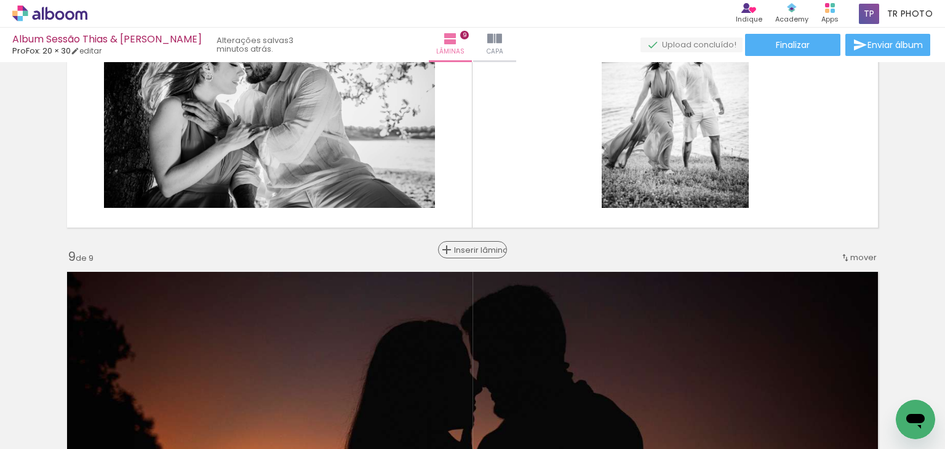
click at [464, 249] on span "Inserir lâmina" at bounding box center [478, 250] width 48 height 8
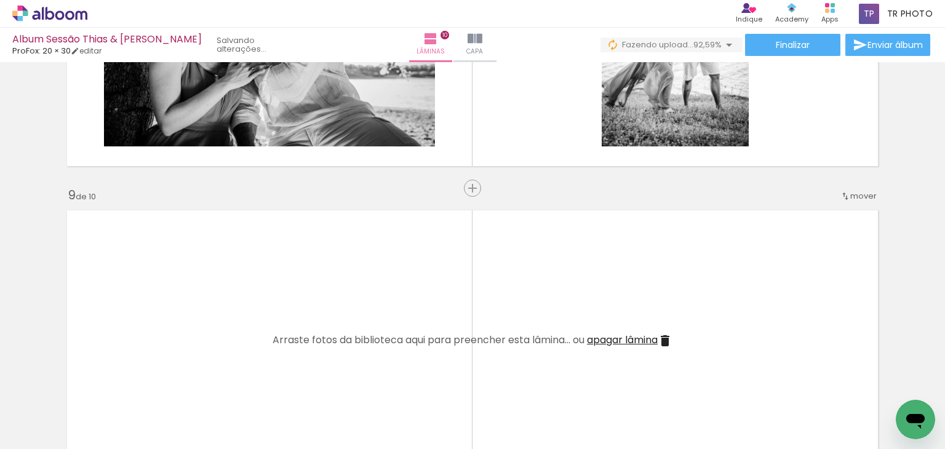
scroll to position [2514, 0]
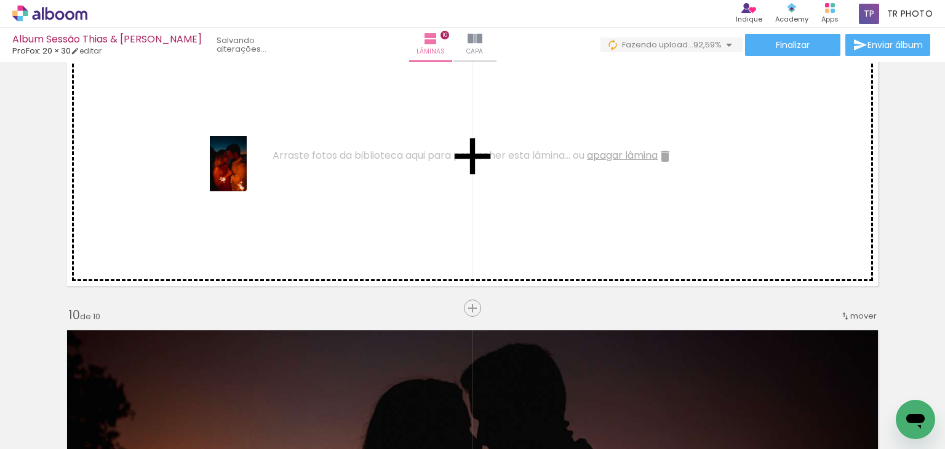
drag, startPoint x: 829, startPoint y: 426, endPoint x: 256, endPoint y: 179, distance: 624.3
click at [256, 179] on quentale-workspace at bounding box center [472, 224] width 945 height 449
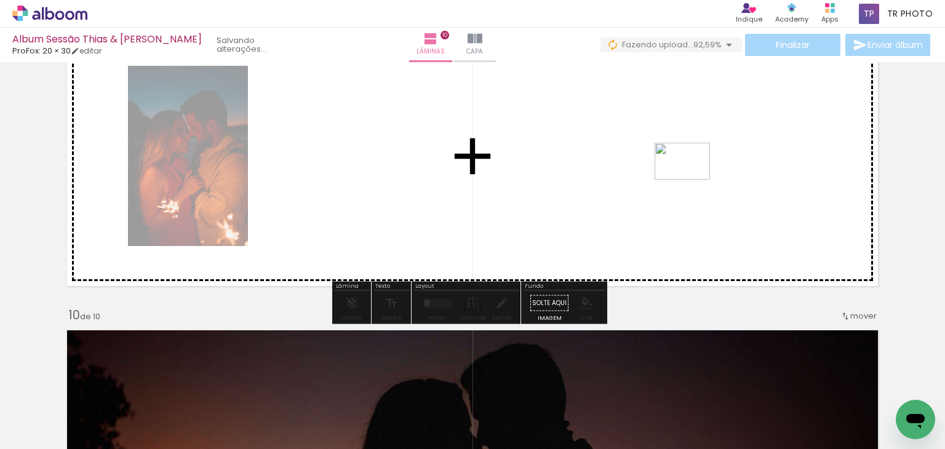
drag, startPoint x: 836, startPoint y: 363, endPoint x: 690, endPoint y: 176, distance: 237.9
click at [690, 176] on quentale-workspace at bounding box center [472, 224] width 945 height 449
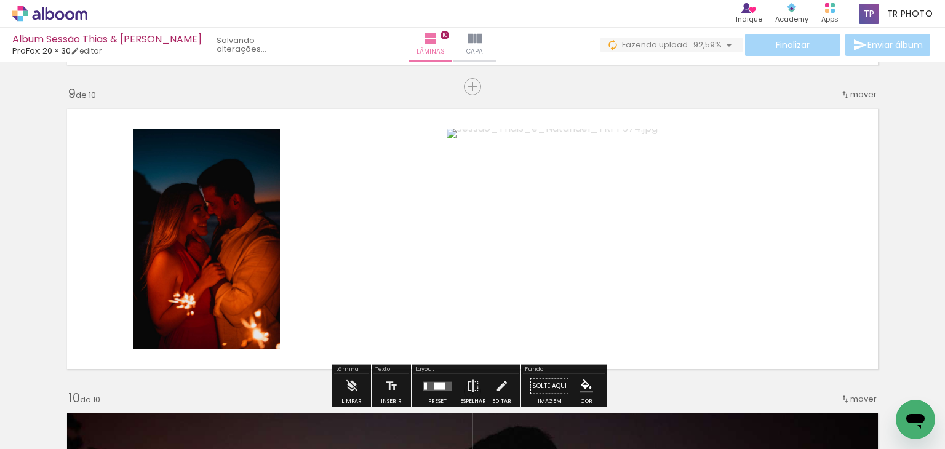
scroll to position [2453, 0]
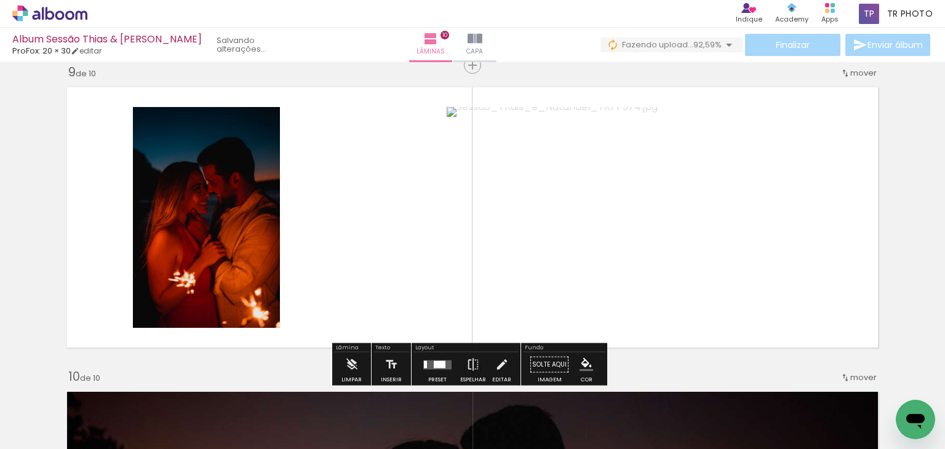
click at [429, 357] on div at bounding box center [437, 364] width 33 height 25
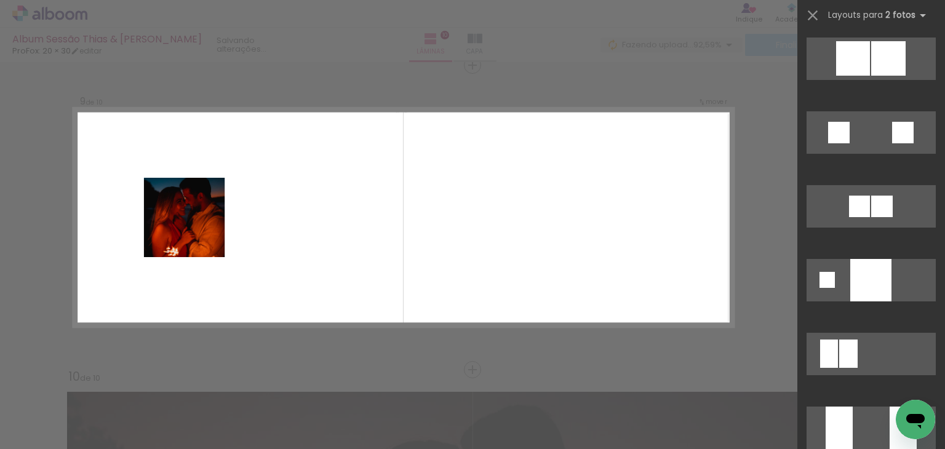
scroll to position [1907, 0]
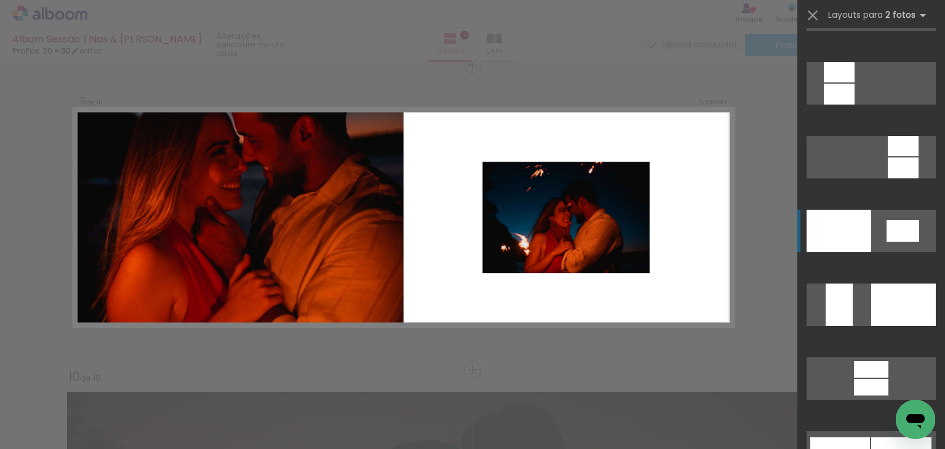
scroll to position [4613, 0]
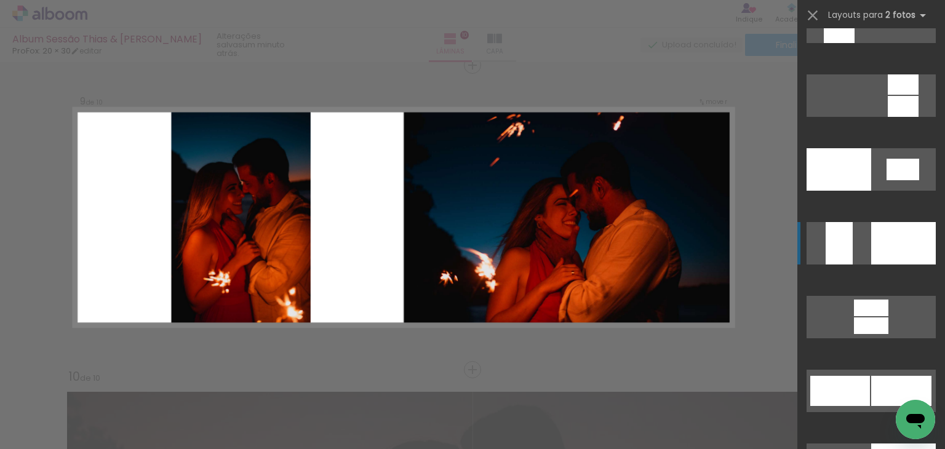
click at [861, 237] on quentale-layouter at bounding box center [870, 243] width 129 height 42
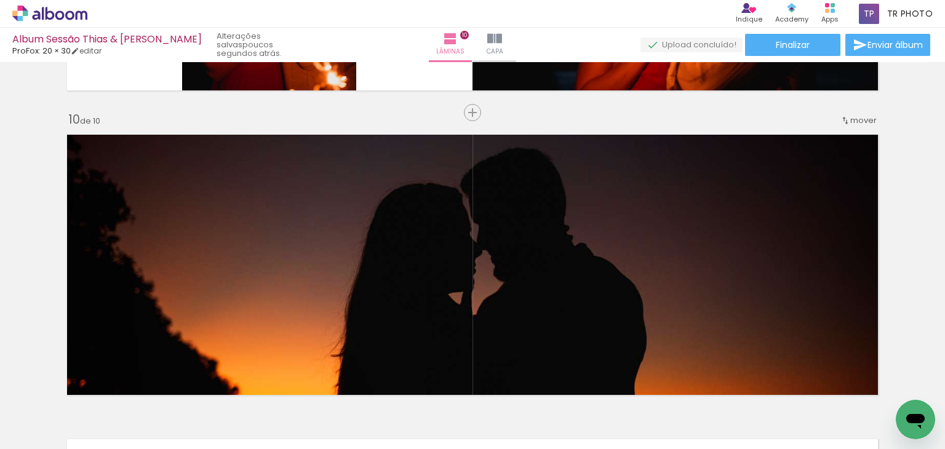
scroll to position [2699, 0]
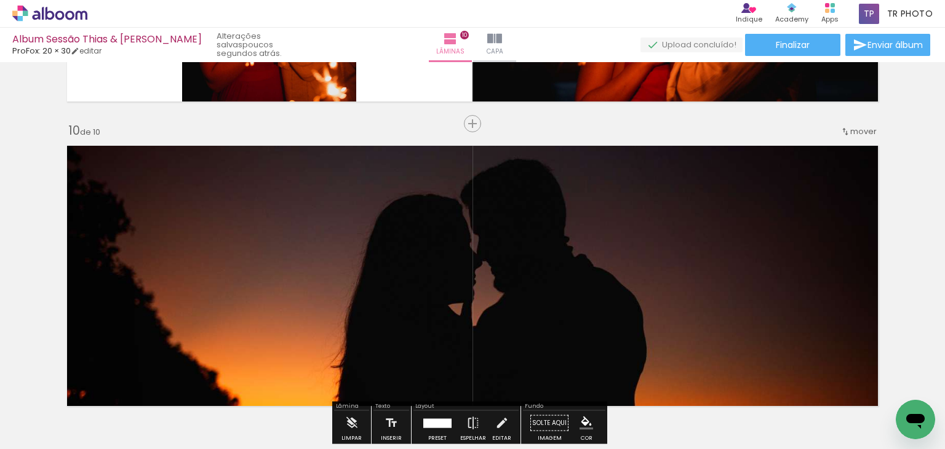
click at [832, 240] on quentale-photo at bounding box center [472, 276] width 824 height 274
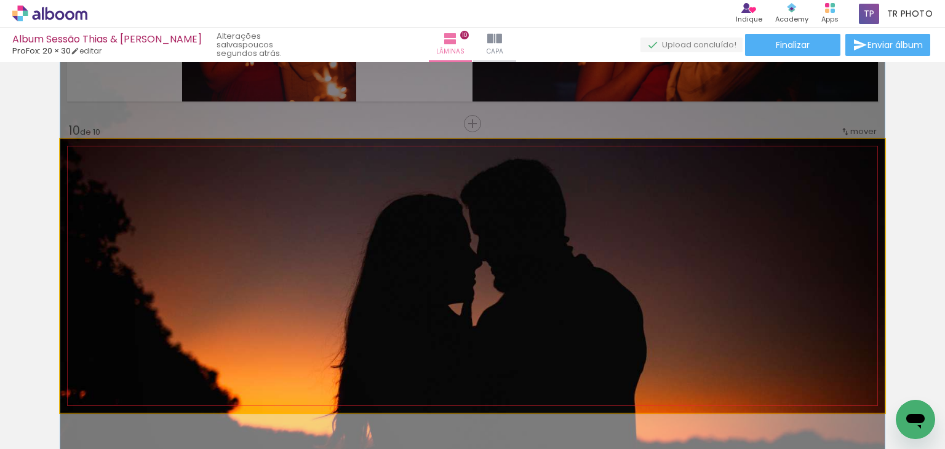
click at [832, 240] on quentale-photo at bounding box center [472, 276] width 824 height 274
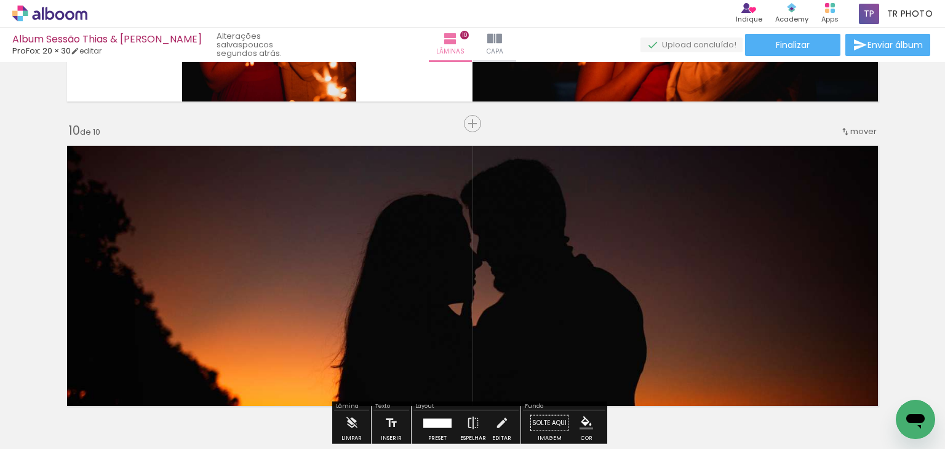
scroll to position [2883, 0]
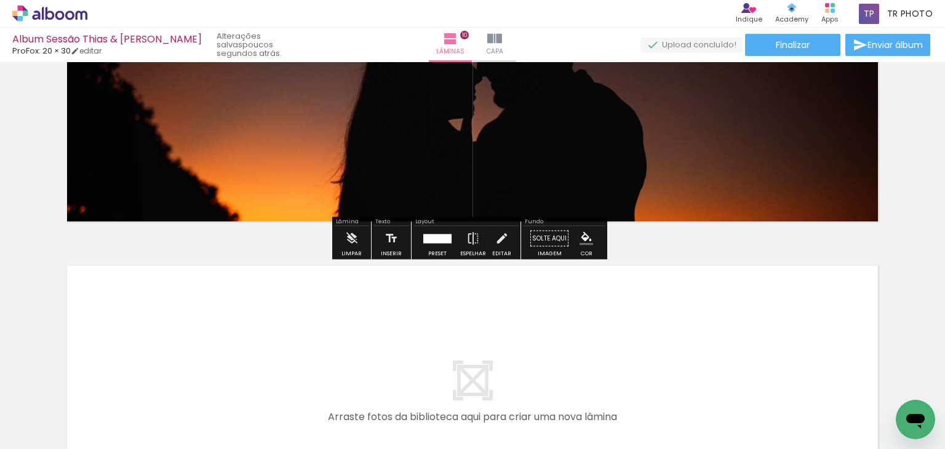
click at [429, 241] on div at bounding box center [437, 238] width 28 height 9
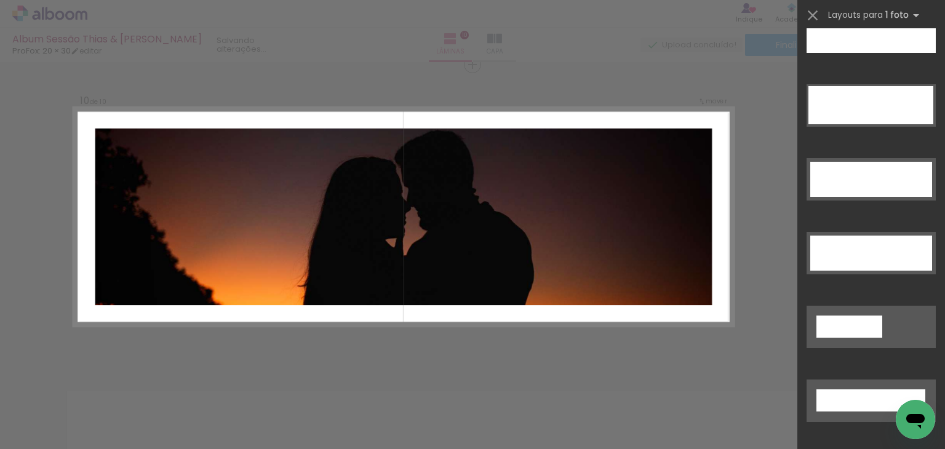
scroll to position [3872, 0]
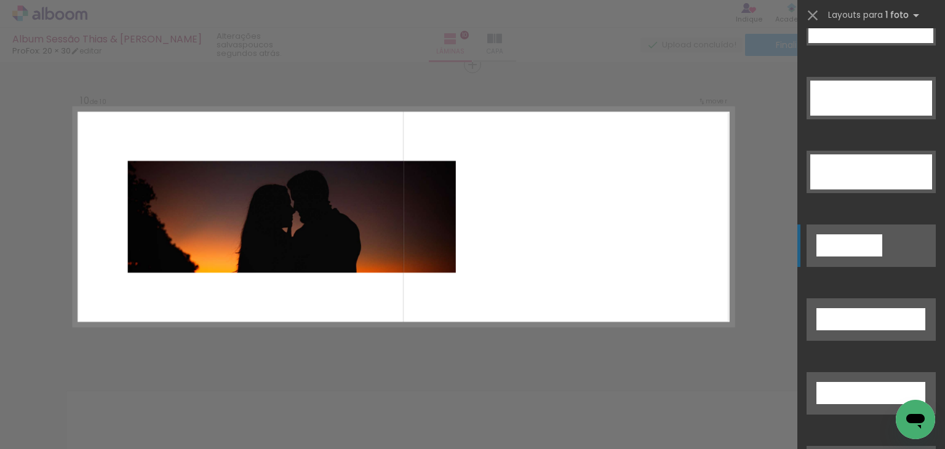
click at [836, 242] on div at bounding box center [849, 245] width 66 height 22
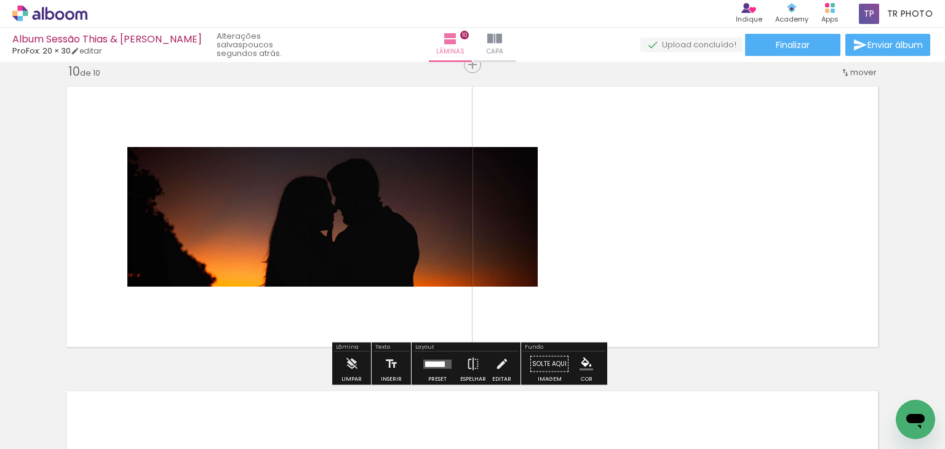
click at [383, 199] on quentale-photo at bounding box center [332, 217] width 410 height 140
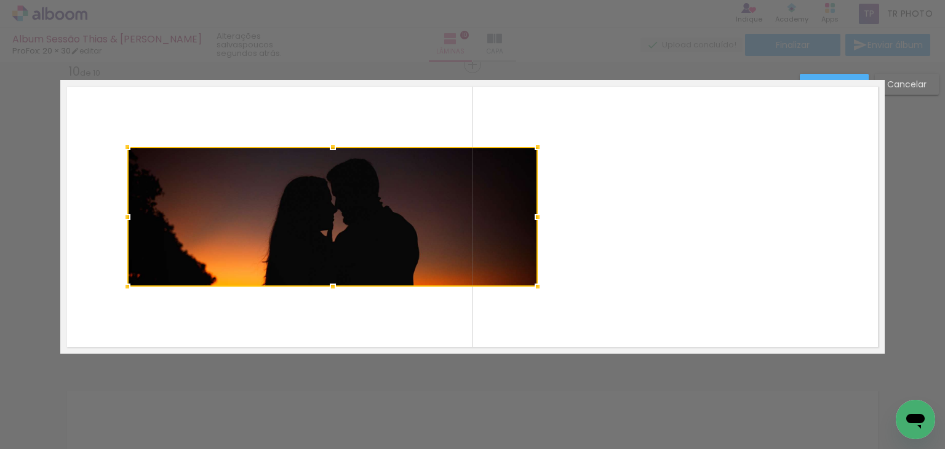
click at [605, 169] on quentale-layouter at bounding box center [472, 217] width 824 height 274
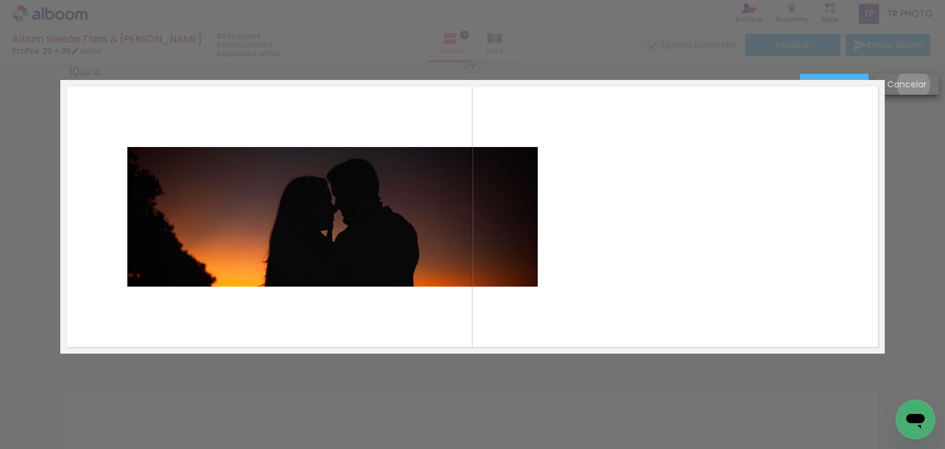
click at [0, 0] on slot "Cancelar" at bounding box center [0, 0] width 0 height 0
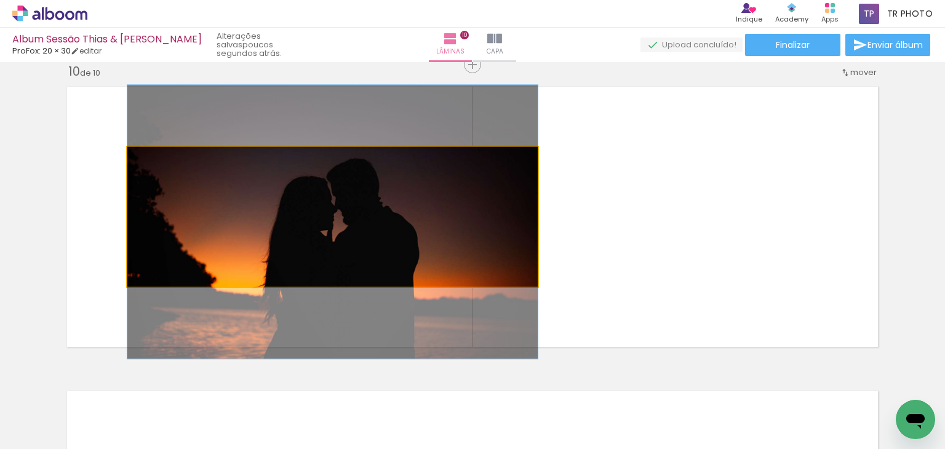
click at [423, 224] on quentale-photo at bounding box center [332, 217] width 410 height 140
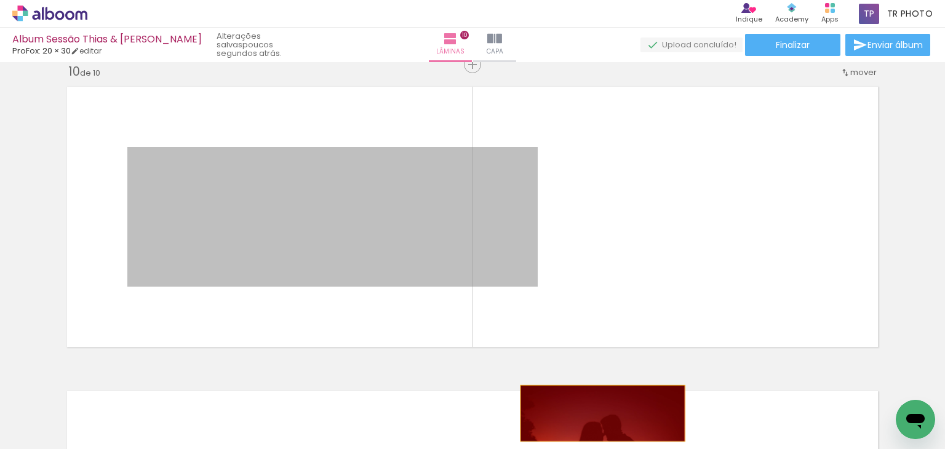
drag, startPoint x: 423, startPoint y: 224, endPoint x: 598, endPoint y: 413, distance: 257.6
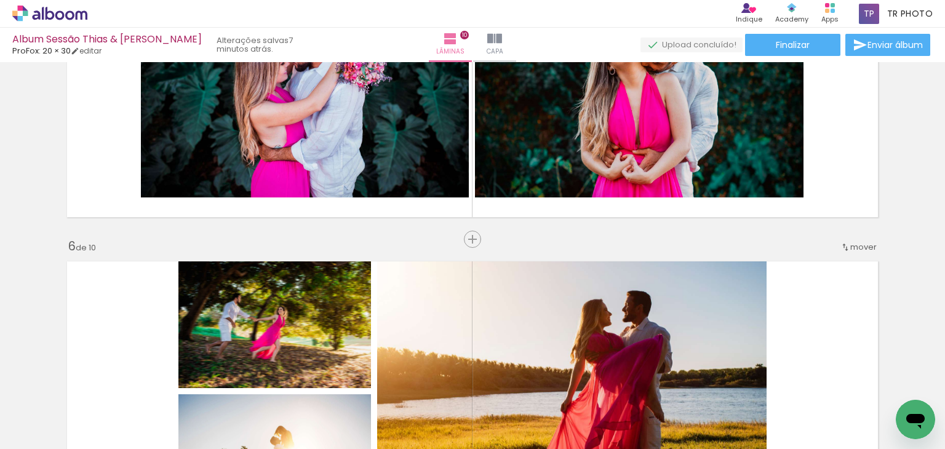
scroll to position [1528, 0]
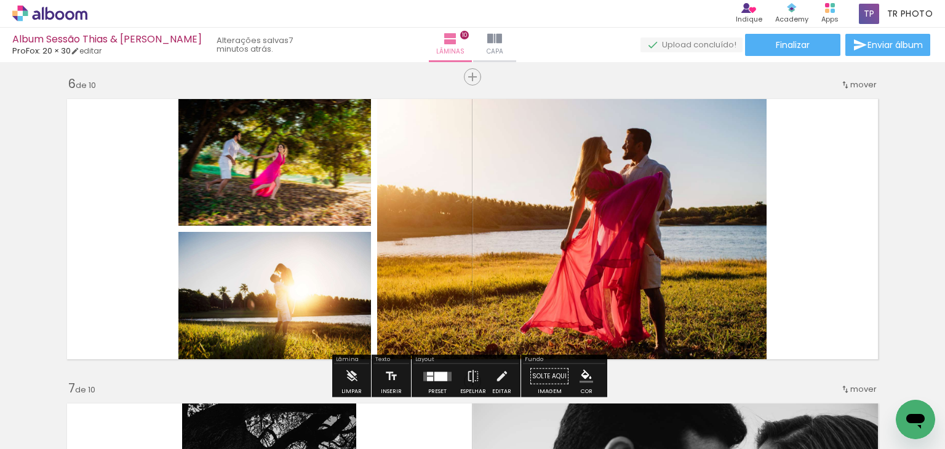
click at [859, 85] on span "mover" at bounding box center [863, 85] width 26 height 12
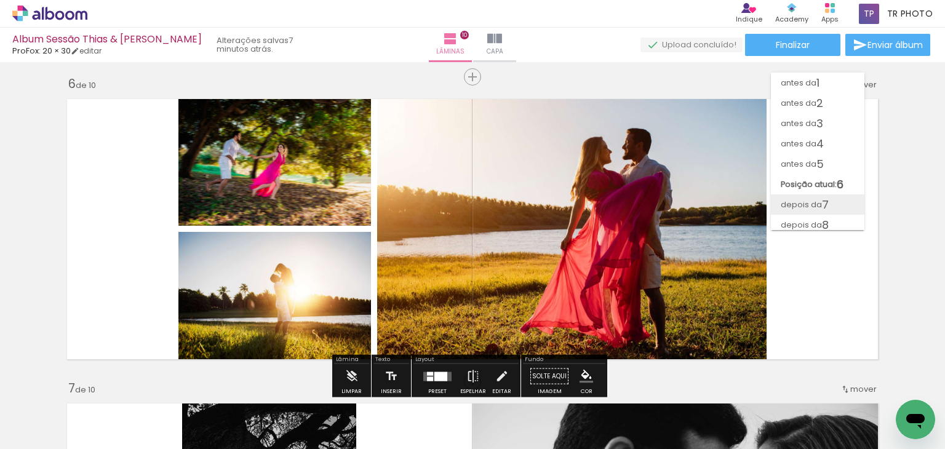
click at [834, 200] on paper-item "depois da 7" at bounding box center [817, 204] width 93 height 20
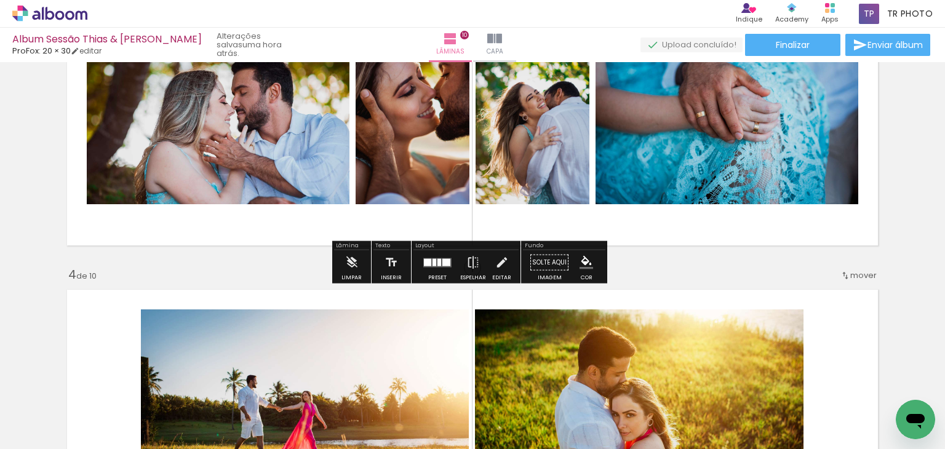
scroll to position [750, 0]
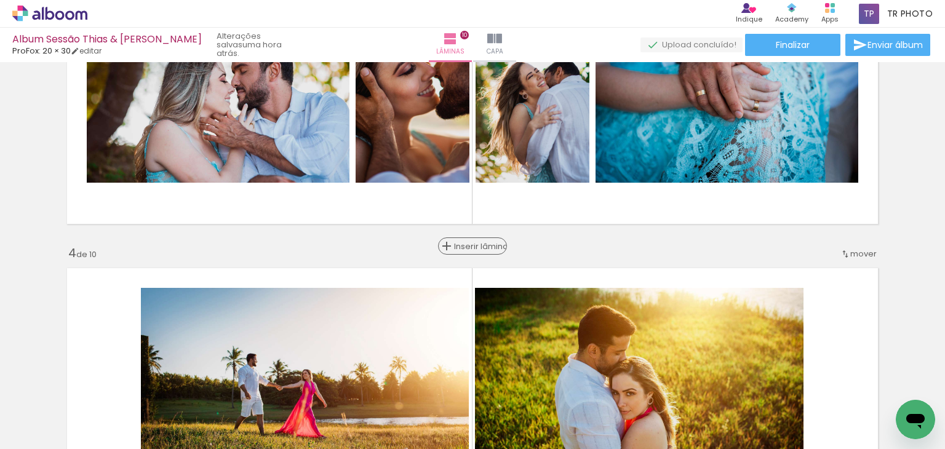
click at [465, 249] on span "Inserir lâmina" at bounding box center [478, 246] width 48 height 8
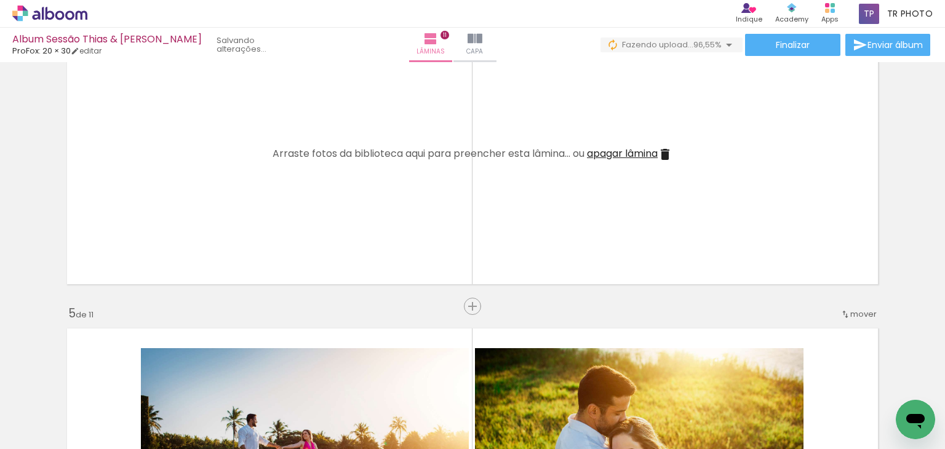
scroll to position [996, 0]
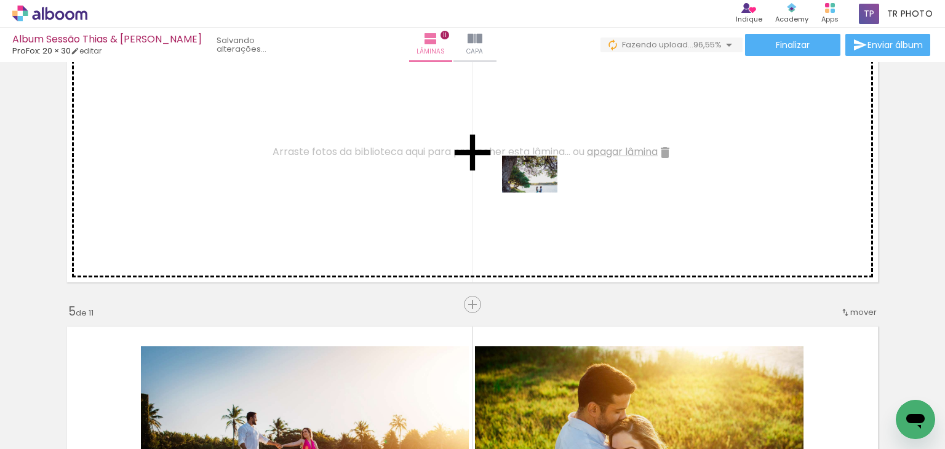
drag, startPoint x: 887, startPoint y: 419, endPoint x: 539, endPoint y: 193, distance: 416.1
click at [539, 193] on quentale-workspace at bounding box center [472, 224] width 945 height 449
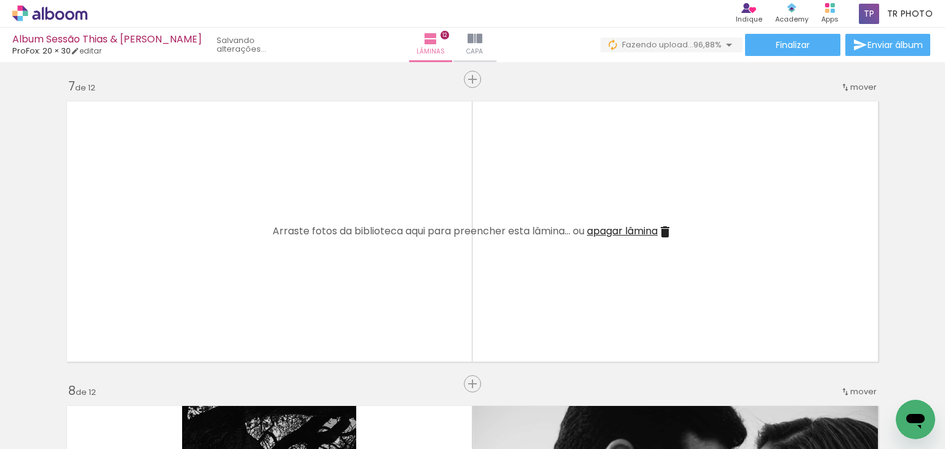
scroll to position [1853, 0]
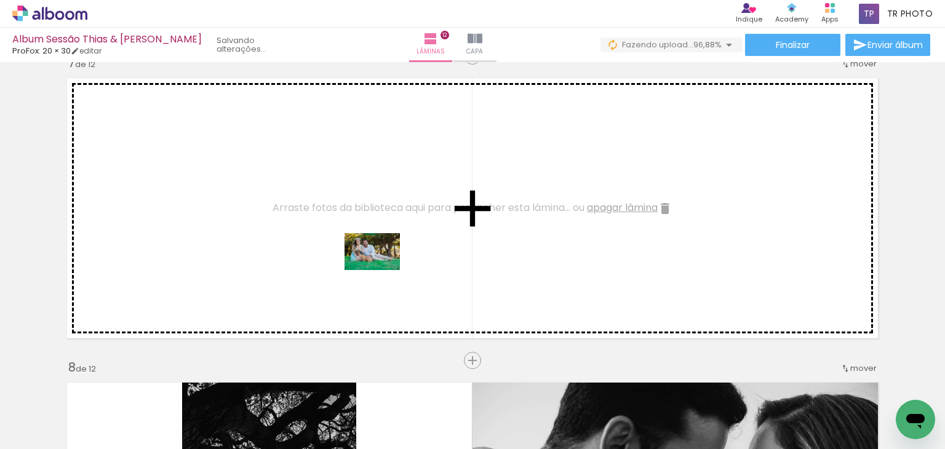
drag, startPoint x: 824, startPoint y: 419, endPoint x: 375, endPoint y: 271, distance: 473.2
click at [375, 271] on quentale-workspace at bounding box center [472, 224] width 945 height 449
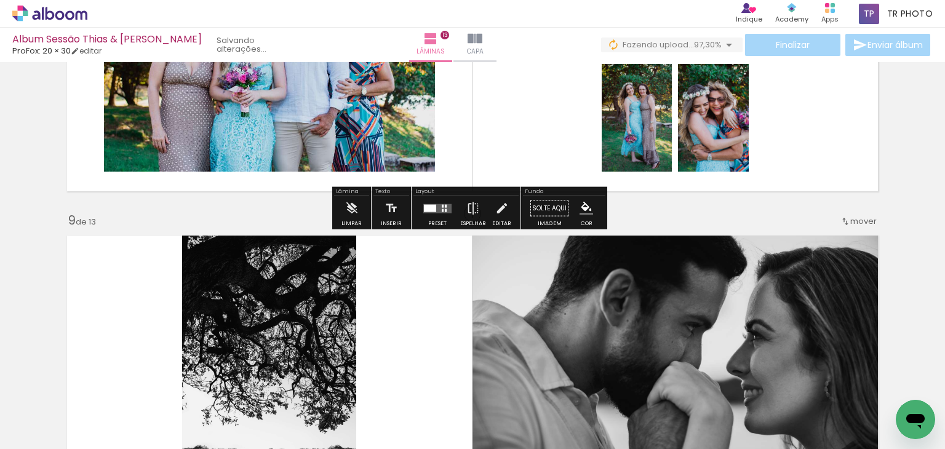
scroll to position [2336, 0]
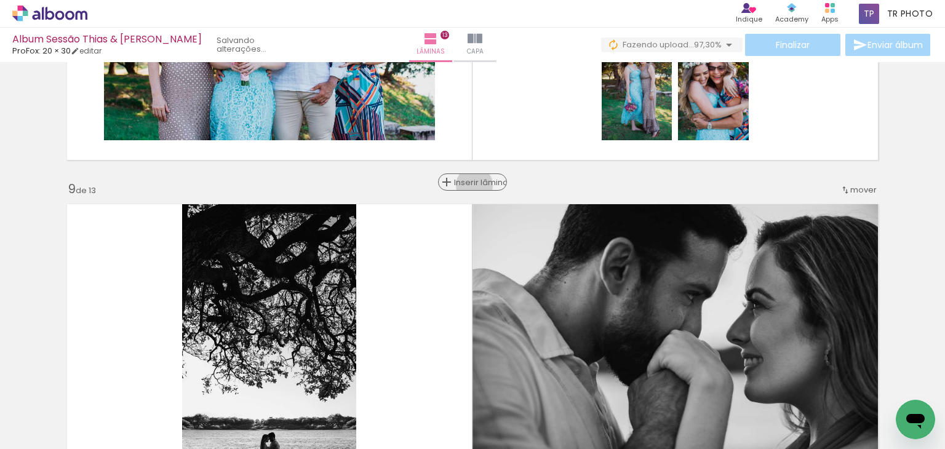
click at [470, 185] on span "Inserir lâmina" at bounding box center [478, 182] width 48 height 8
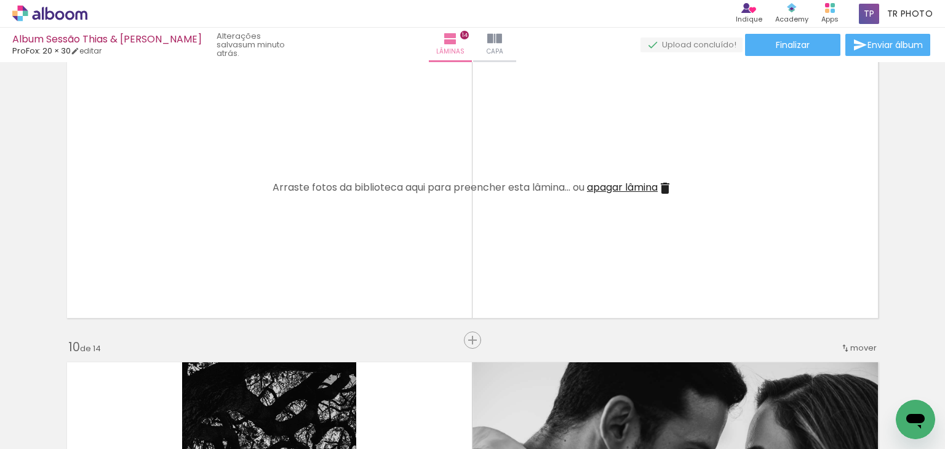
scroll to position [2520, 0]
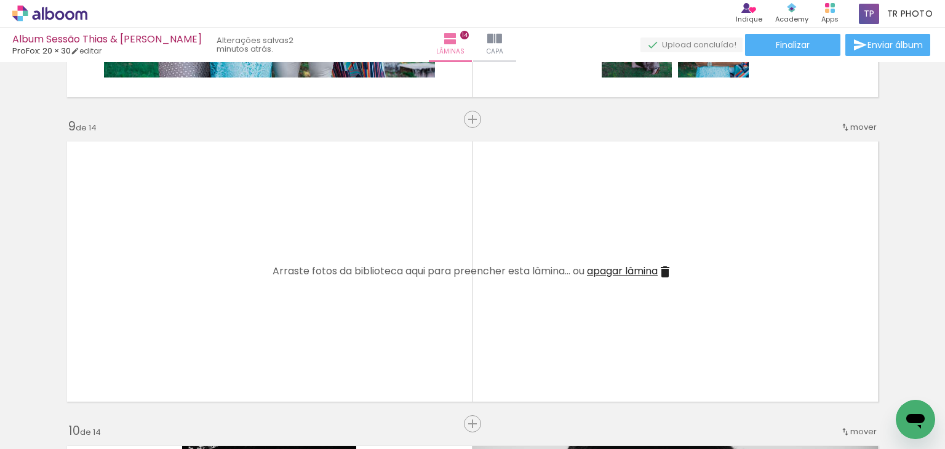
scroll to position [2460, 0]
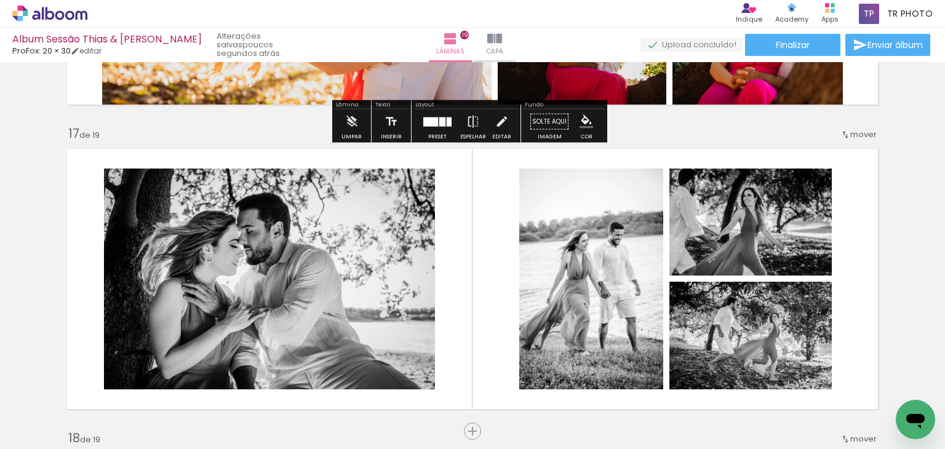
scroll to position [4827, 0]
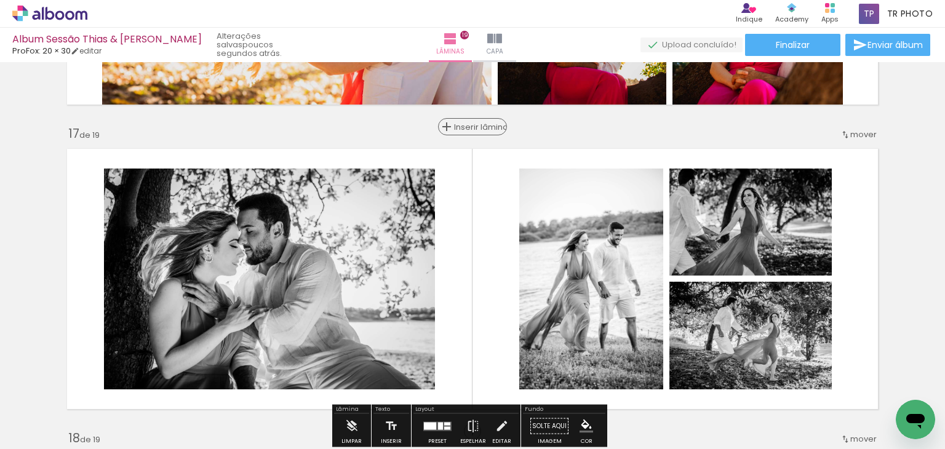
click at [466, 127] on span "Inserir lâmina" at bounding box center [478, 127] width 48 height 8
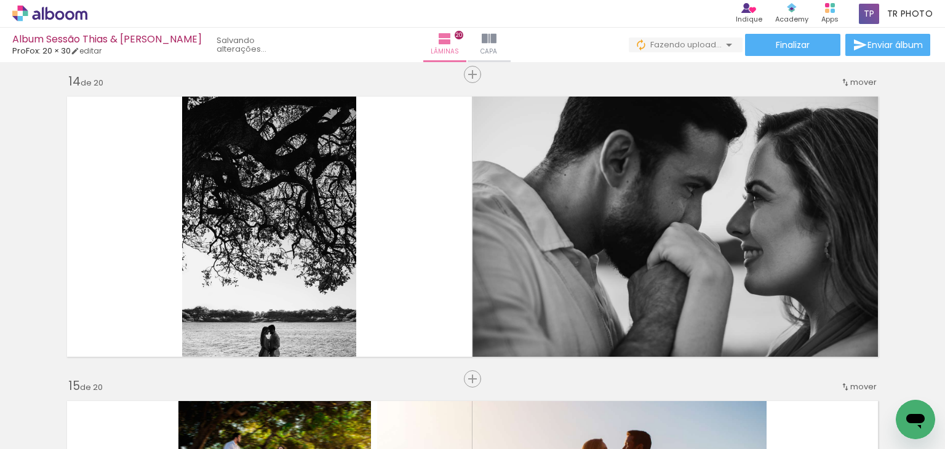
scroll to position [0, 3086]
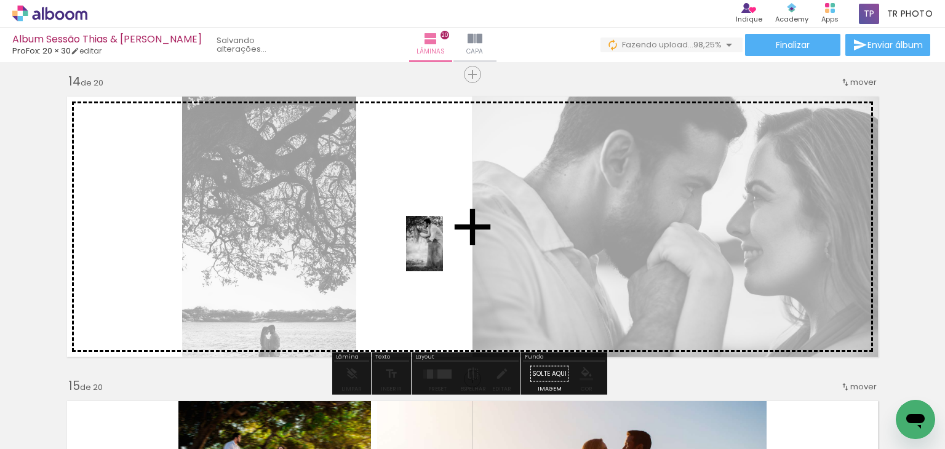
drag, startPoint x: 895, startPoint y: 410, endPoint x: 443, endPoint y: 253, distance: 479.1
click at [443, 253] on quentale-workspace at bounding box center [472, 224] width 945 height 449
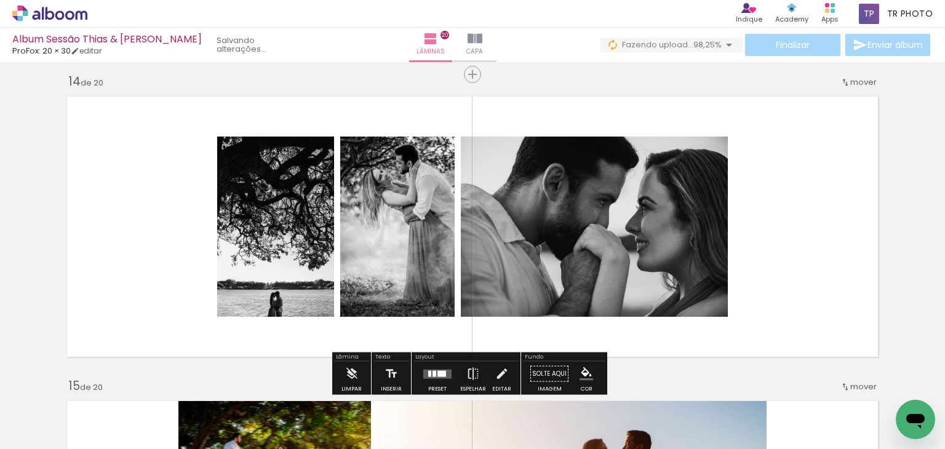
click at [846, 245] on quentale-layouter at bounding box center [472, 227] width 824 height 274
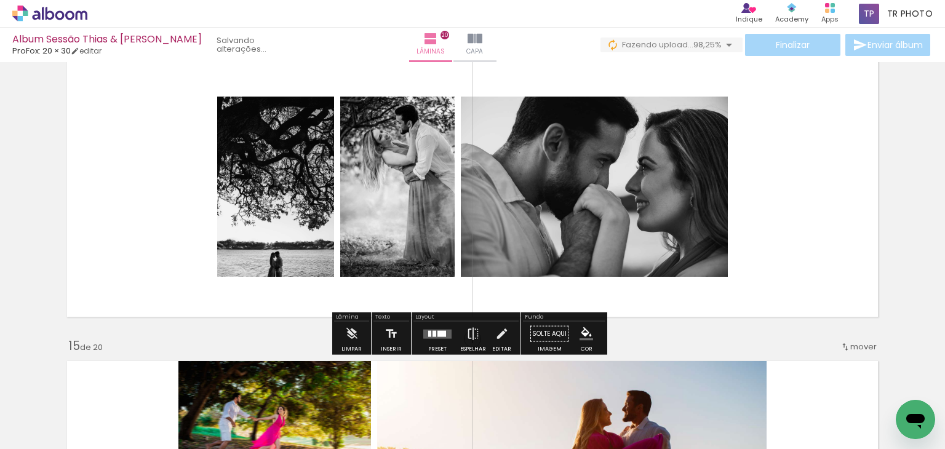
scroll to position [4027, 0]
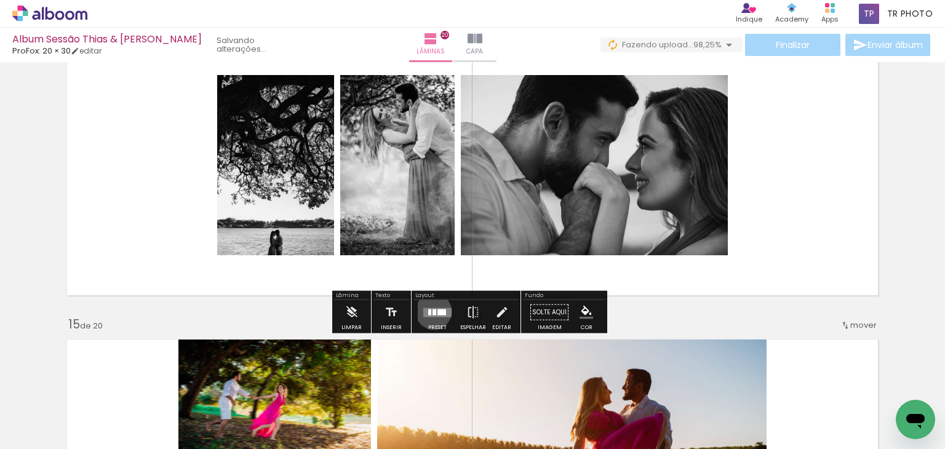
click at [432, 311] on div at bounding box center [434, 312] width 4 height 6
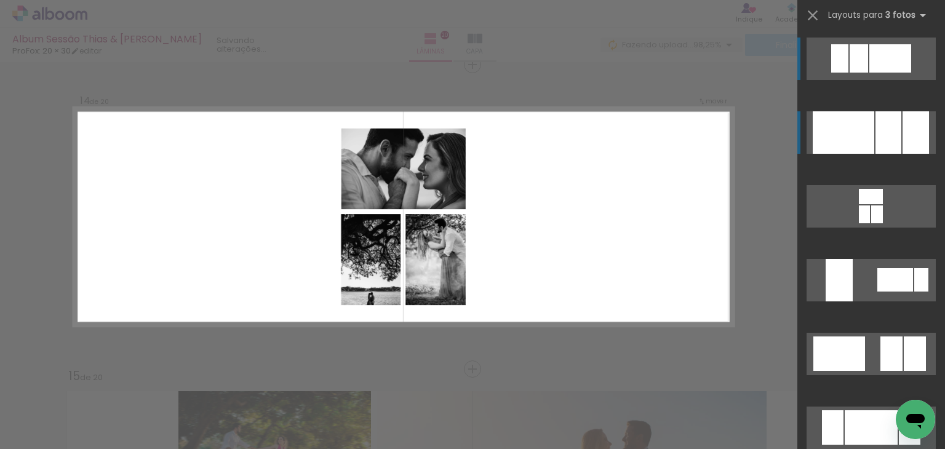
scroll to position [3976, 0]
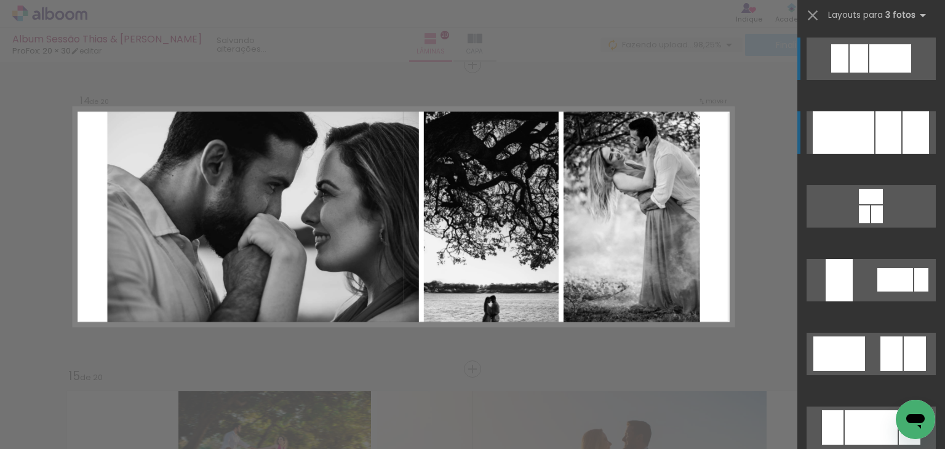
click at [884, 111] on div at bounding box center [888, 132] width 26 height 42
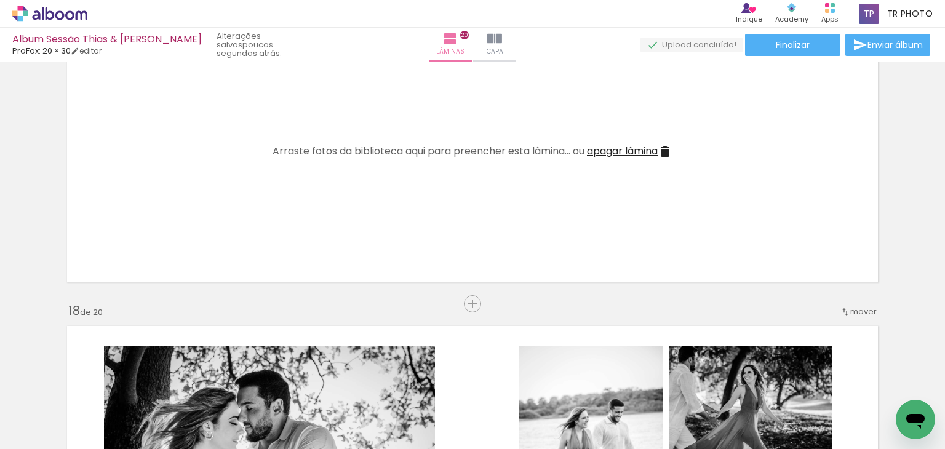
scroll to position [4960, 0]
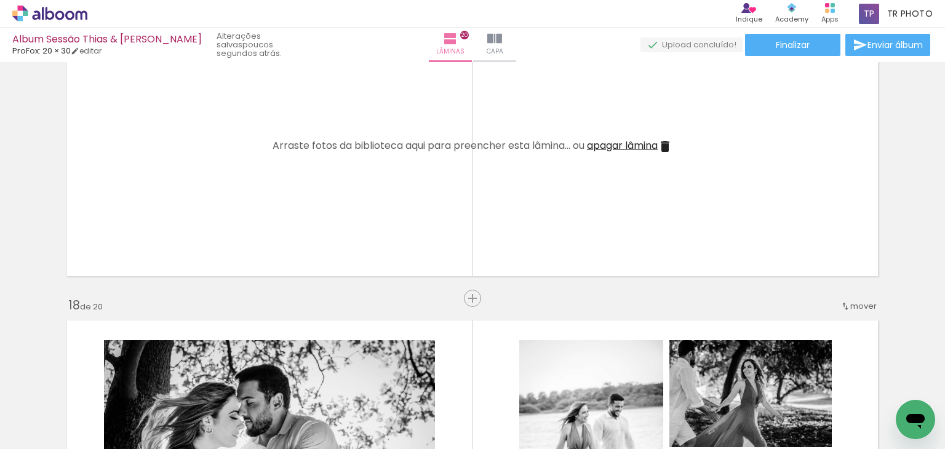
click at [659, 145] on iron-icon at bounding box center [664, 146] width 15 height 15
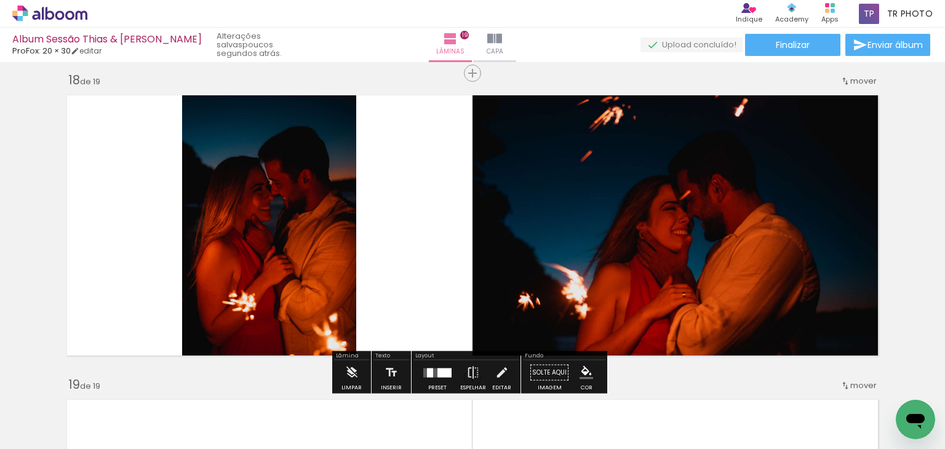
scroll to position [5083, 0]
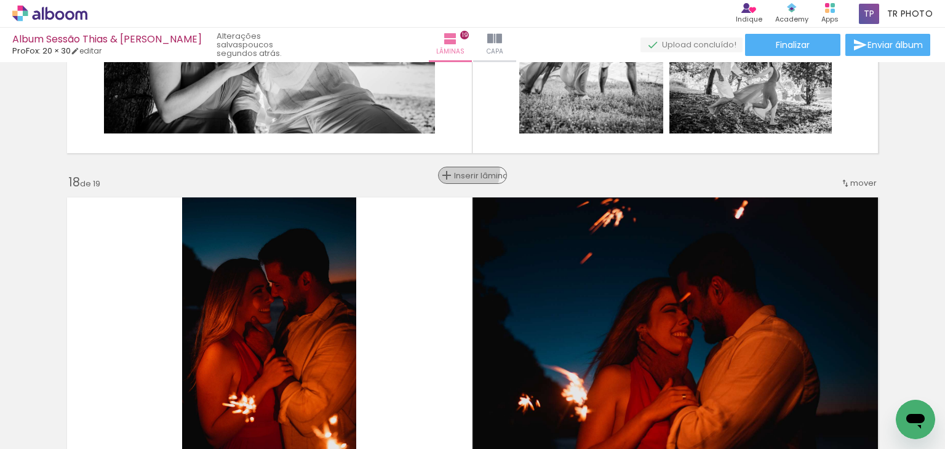
click at [461, 172] on span "Inserir lâmina" at bounding box center [478, 176] width 48 height 8
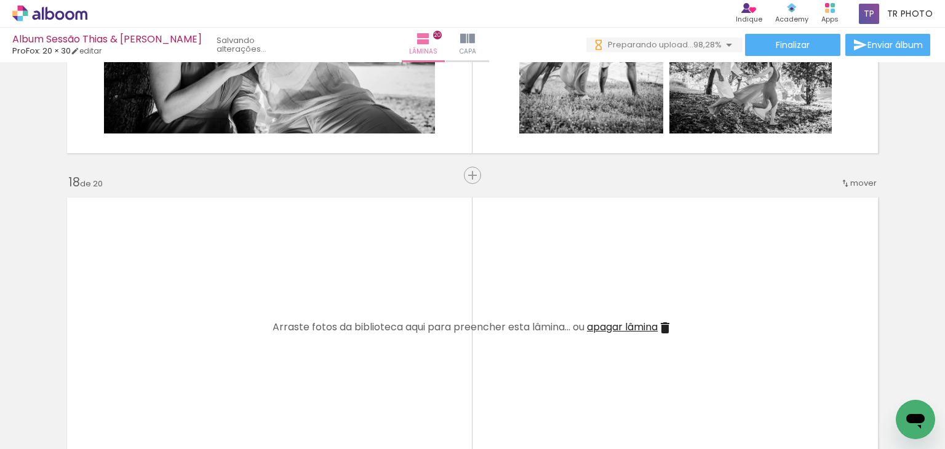
scroll to position [0, 3292]
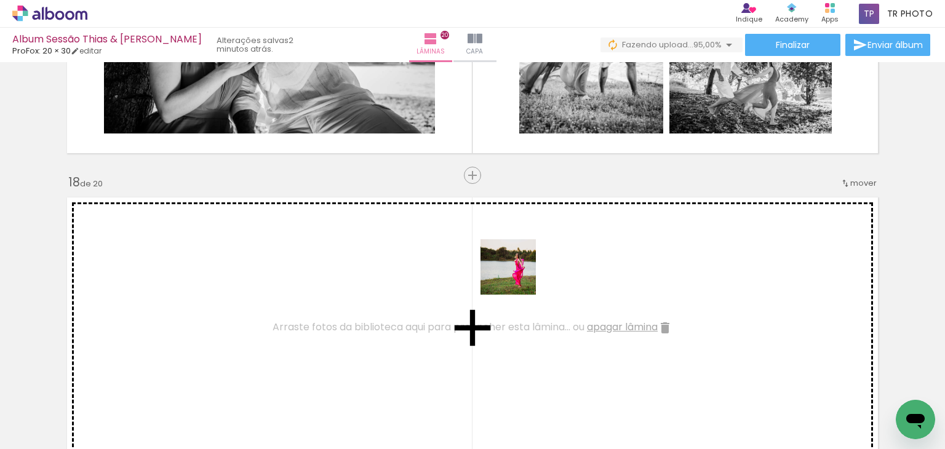
drag, startPoint x: 758, startPoint y: 414, endPoint x: 514, endPoint y: 274, distance: 281.0
click at [514, 274] on quentale-workspace at bounding box center [472, 224] width 945 height 449
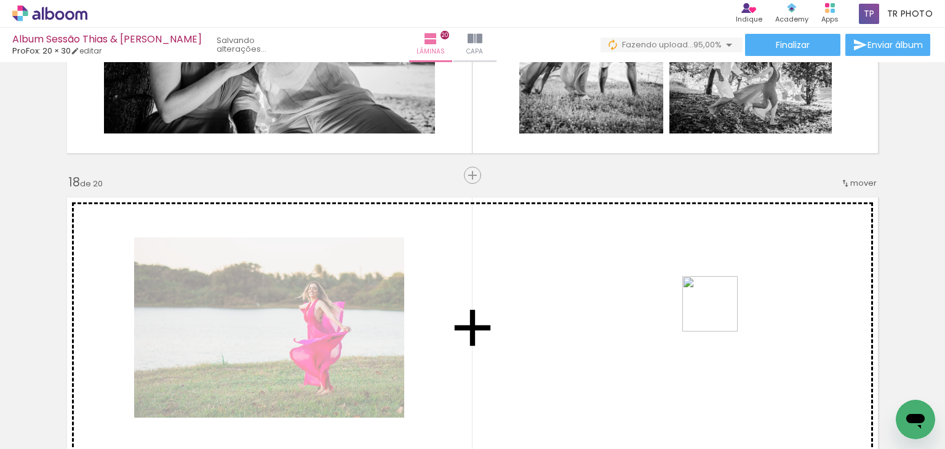
drag, startPoint x: 827, startPoint y: 400, endPoint x: 750, endPoint y: 333, distance: 101.5
click at [721, 312] on quentale-workspace at bounding box center [472, 224] width 945 height 449
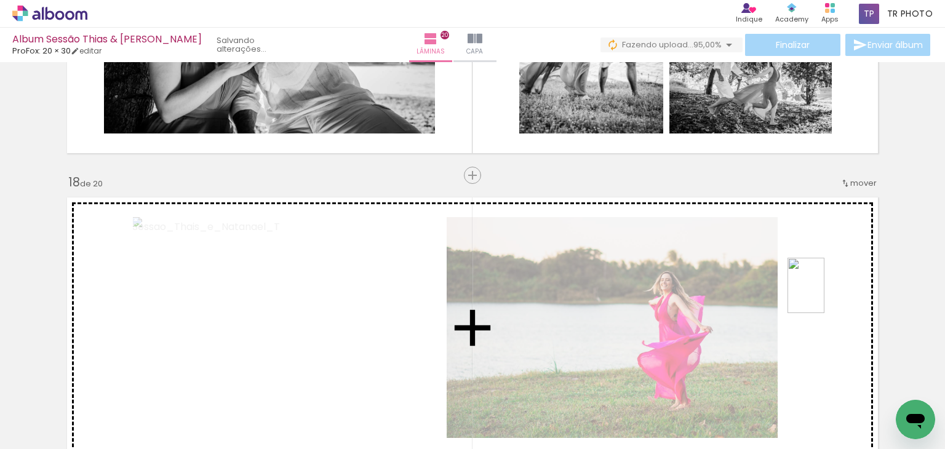
drag, startPoint x: 898, startPoint y: 394, endPoint x: 824, endPoint y: 295, distance: 124.0
click at [824, 295] on quentale-workspace at bounding box center [472, 224] width 945 height 449
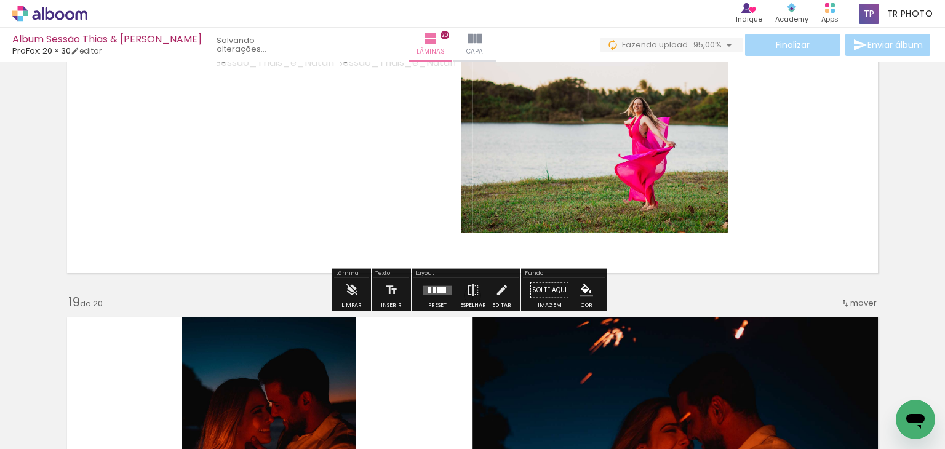
scroll to position [5206, 0]
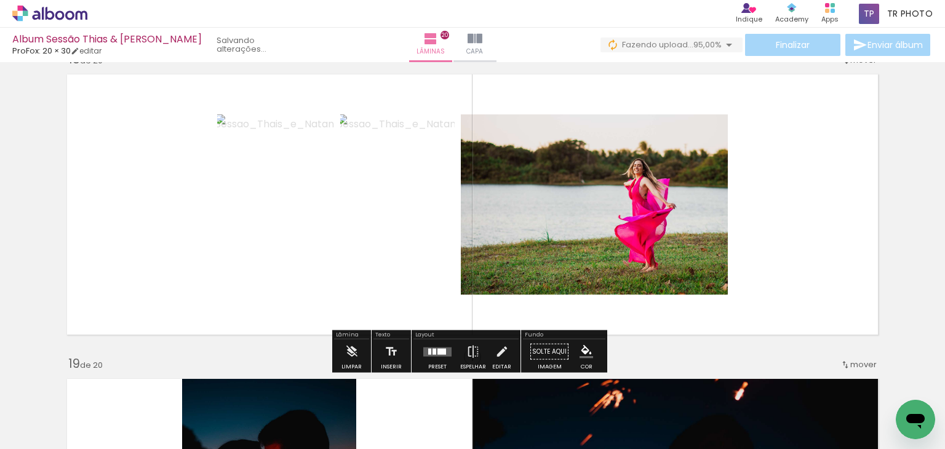
click at [442, 351] on div at bounding box center [441, 351] width 9 height 6
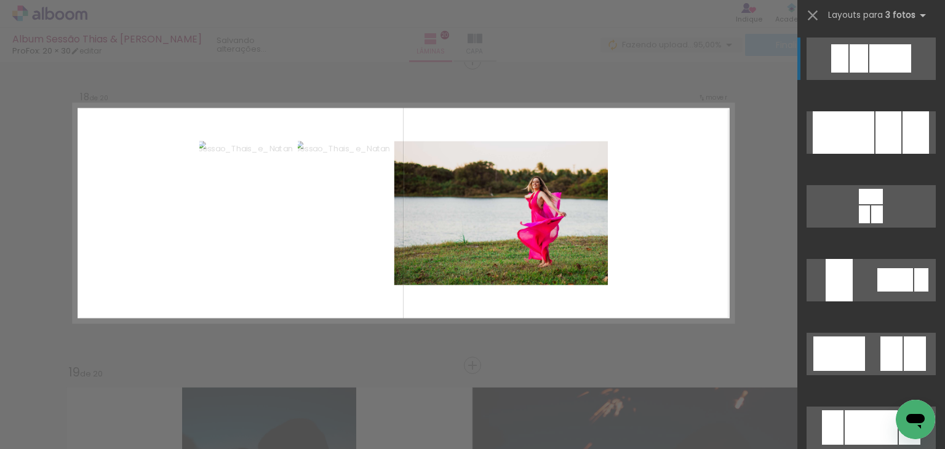
scroll to position [5193, 0]
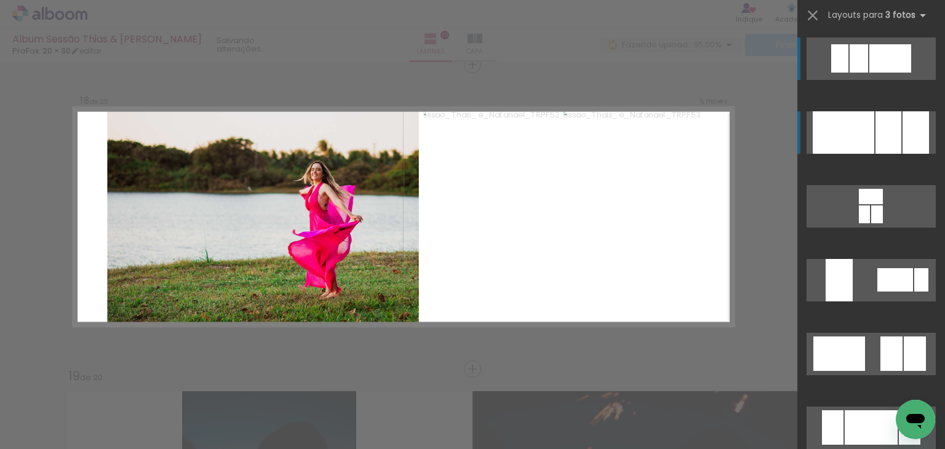
click at [867, 126] on div at bounding box center [843, 132] width 62 height 42
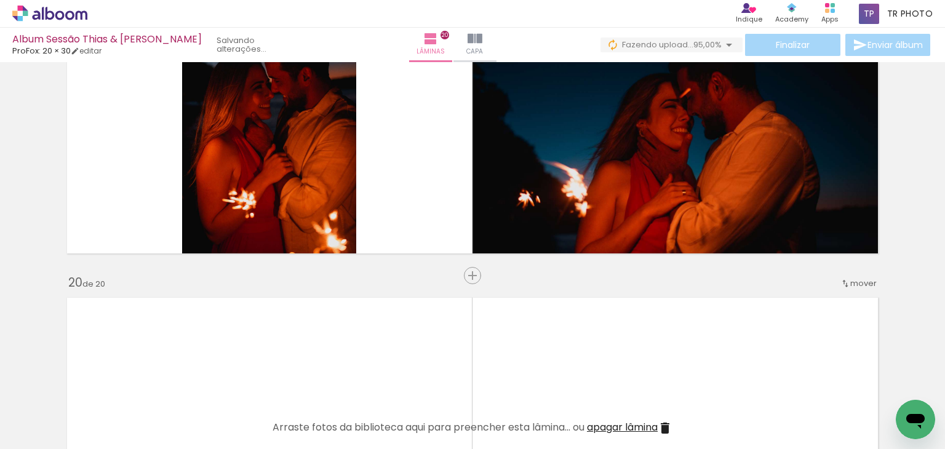
scroll to position [5624, 0]
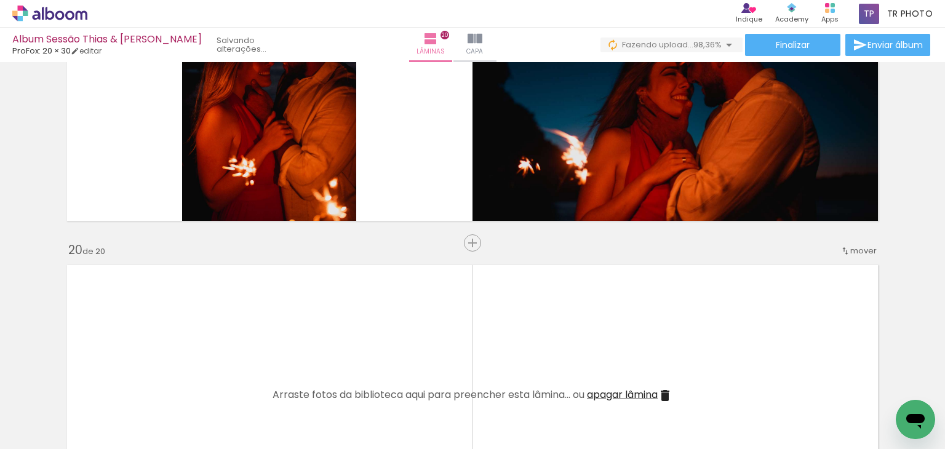
scroll to position [0, 3361]
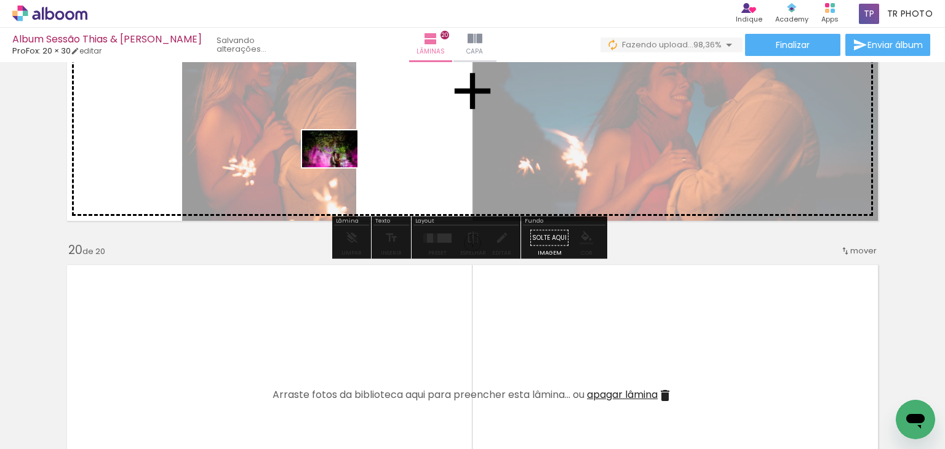
drag, startPoint x: 886, startPoint y: 408, endPoint x: 339, endPoint y: 167, distance: 597.6
click at [339, 167] on quentale-workspace at bounding box center [472, 224] width 945 height 449
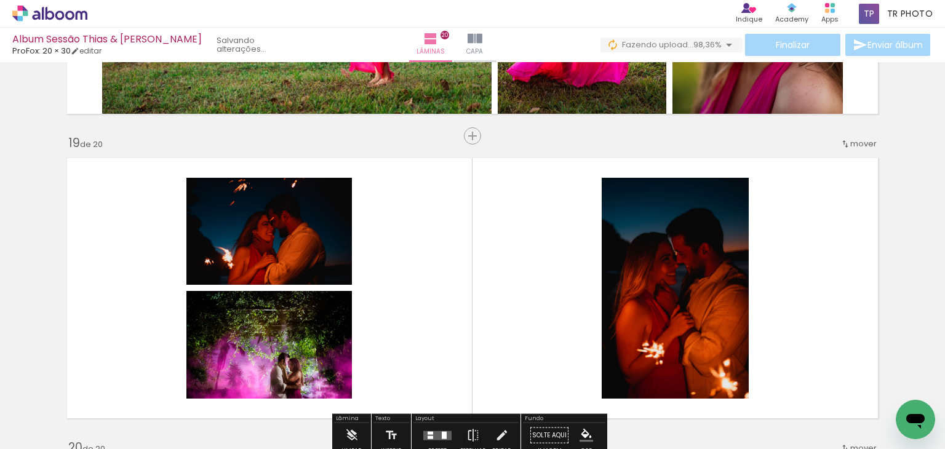
scroll to position [5501, 0]
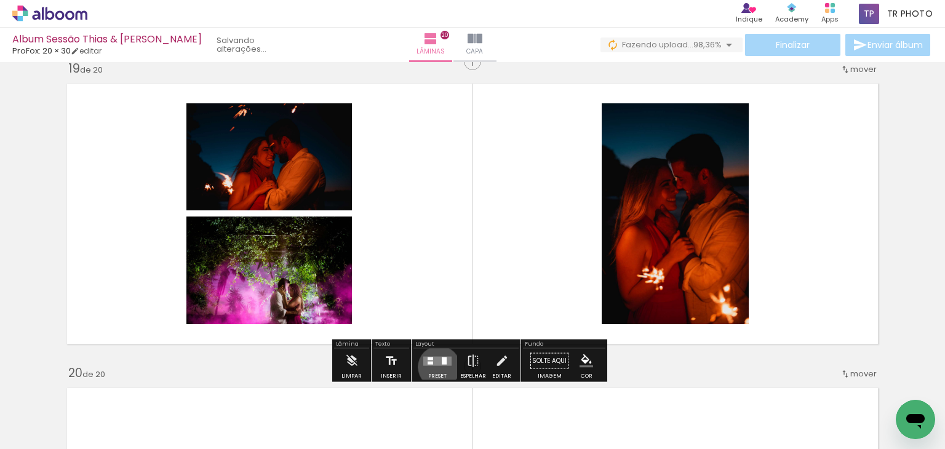
click at [436, 367] on div at bounding box center [437, 361] width 33 height 25
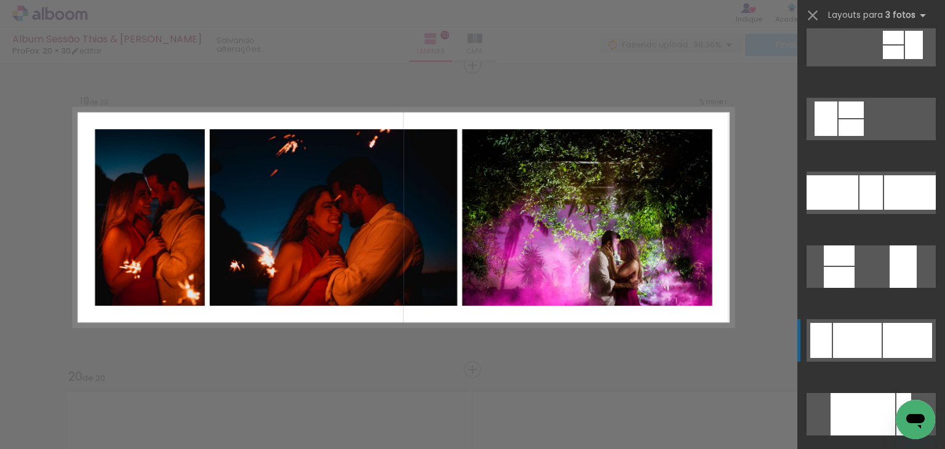
scroll to position [308, 0]
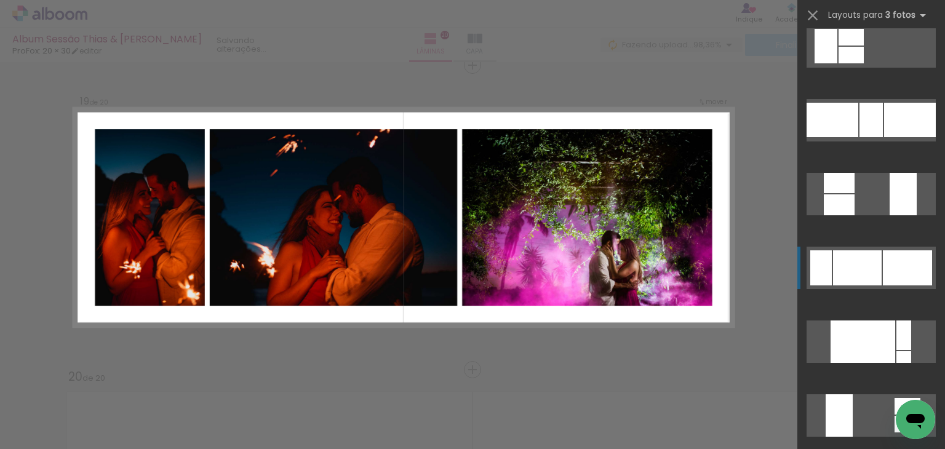
click at [852, 261] on div at bounding box center [857, 267] width 49 height 35
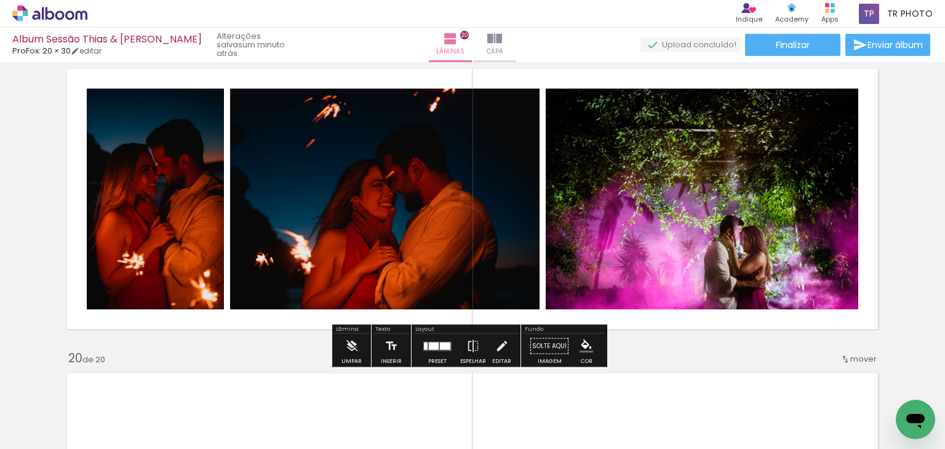
scroll to position [5497, 0]
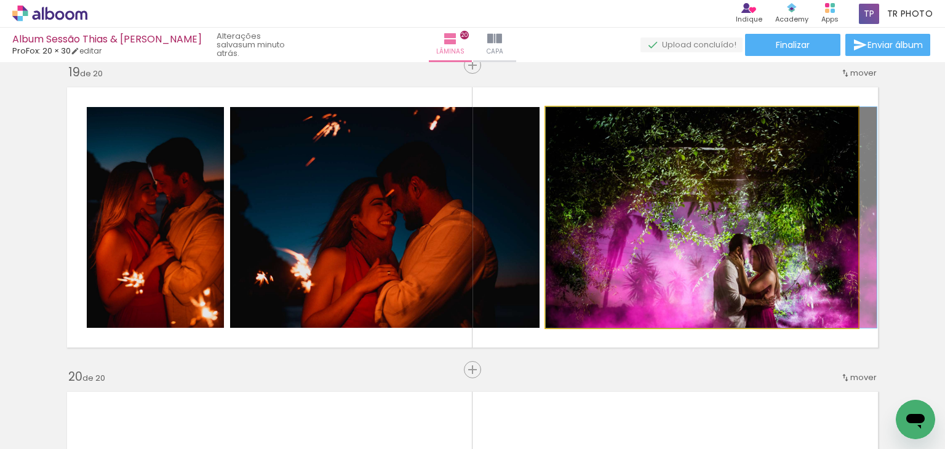
drag, startPoint x: 696, startPoint y: 239, endPoint x: 747, endPoint y: 224, distance: 53.3
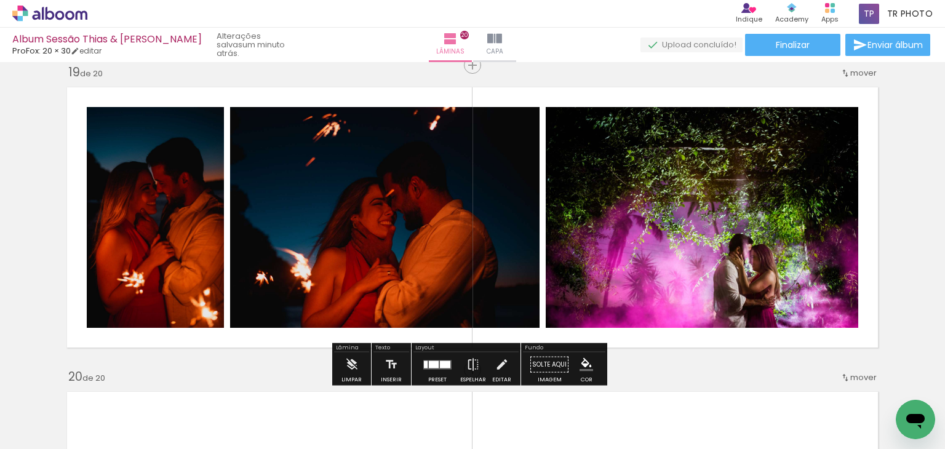
click at [434, 360] on div at bounding box center [434, 363] width 10 height 7
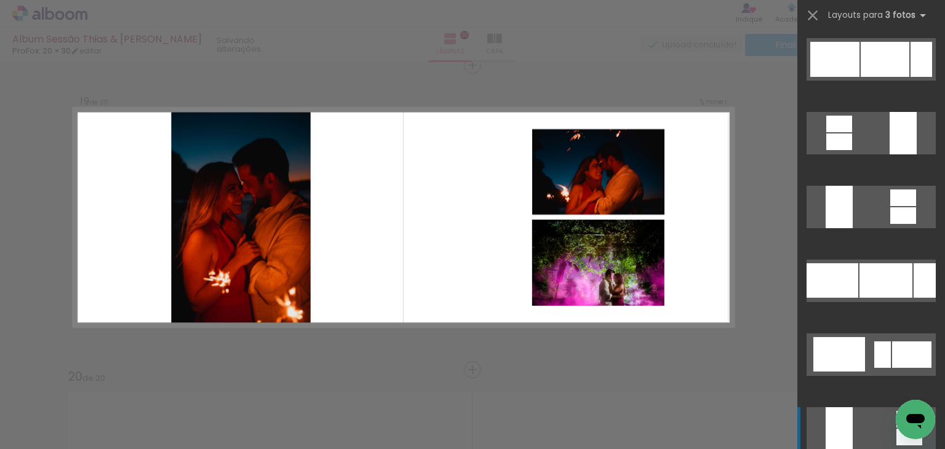
scroll to position [1562, 0]
